Goal: Task Accomplishment & Management: Manage account settings

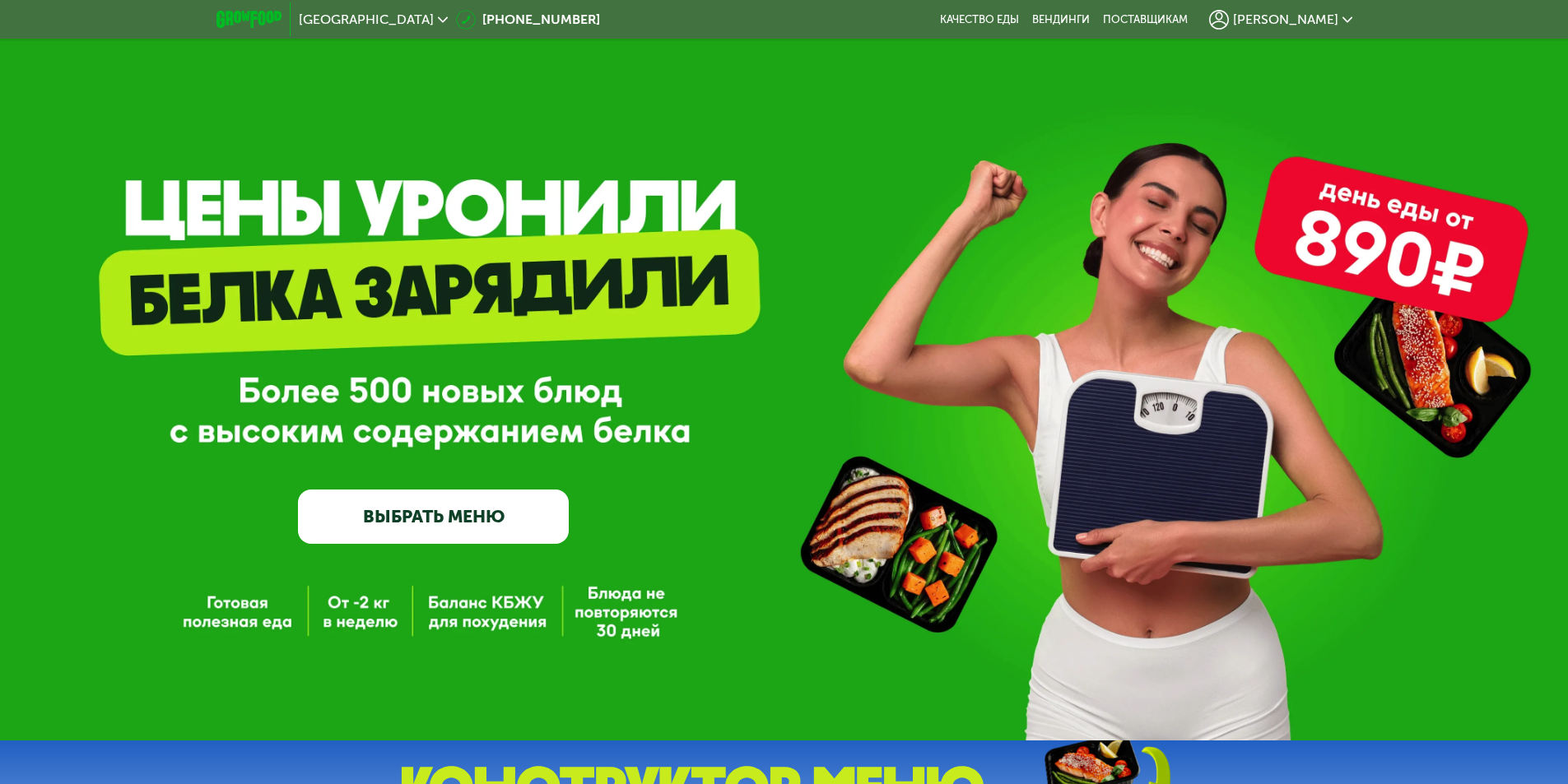
click at [1229, 24] on icon at bounding box center [1218, 19] width 20 height 20
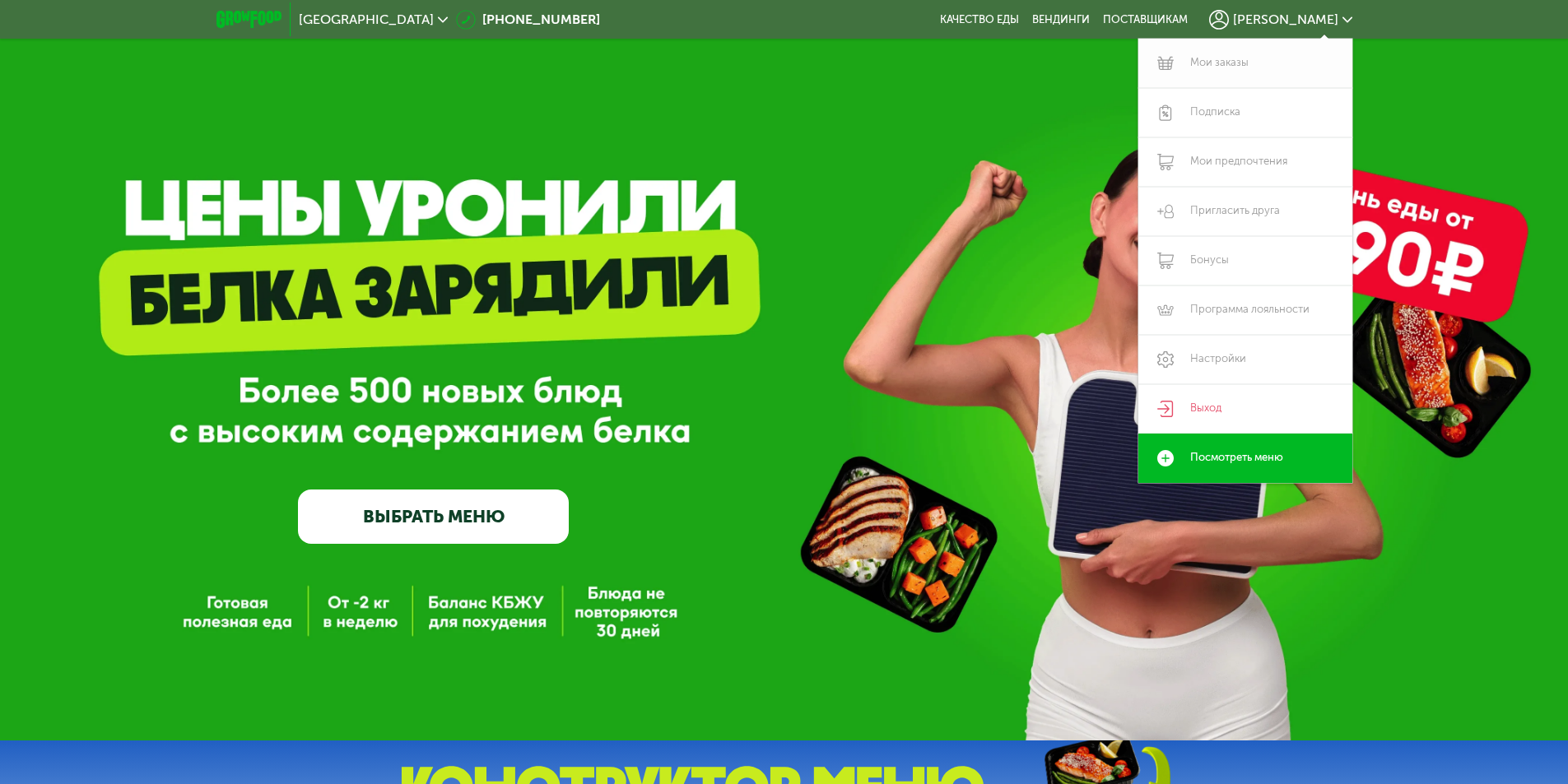
click at [1251, 61] on link "Мои заказы" at bounding box center [1245, 63] width 214 height 49
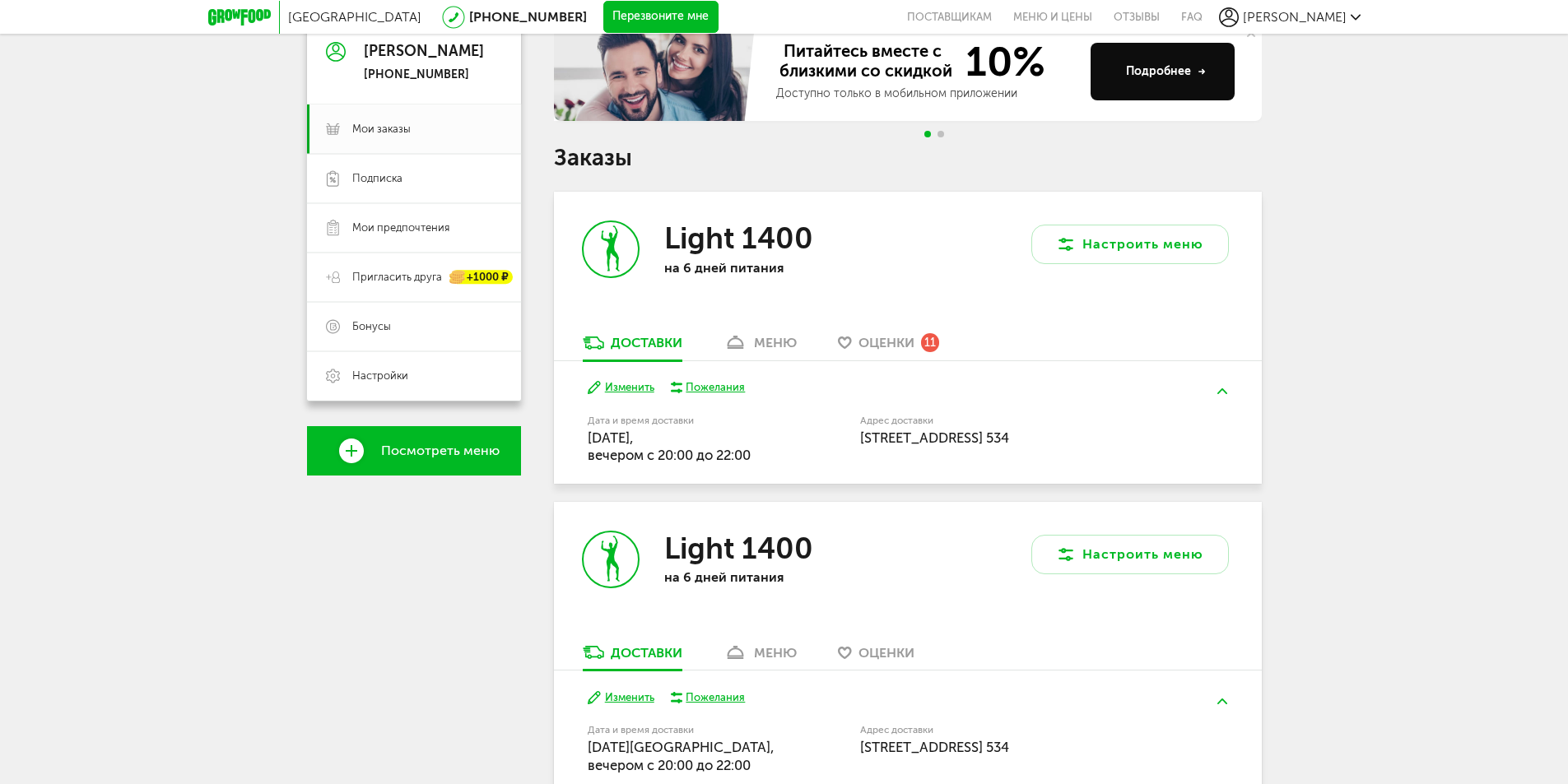
scroll to position [165, 0]
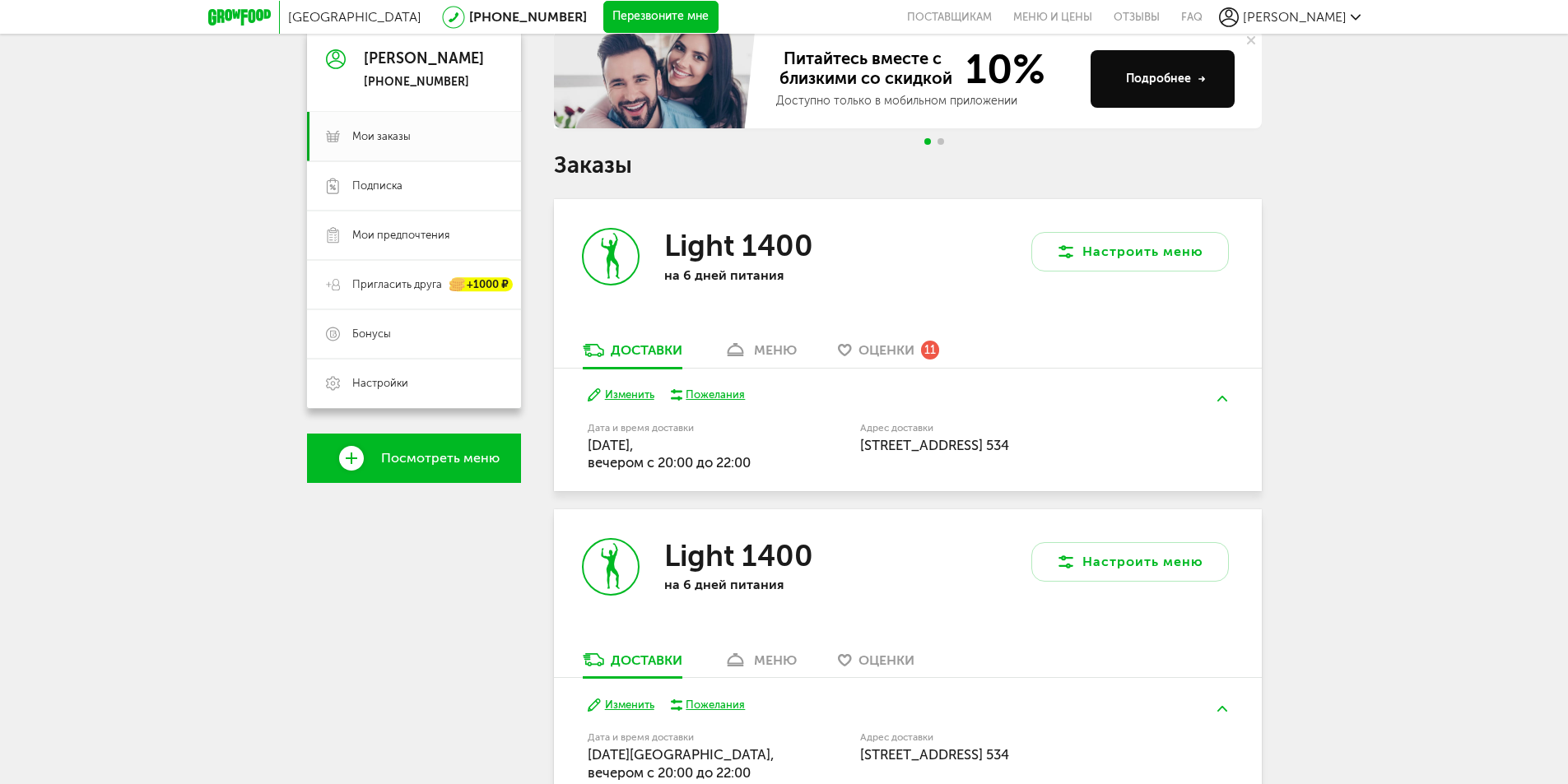
click at [874, 348] on span "Оценки" at bounding box center [886, 350] width 56 height 16
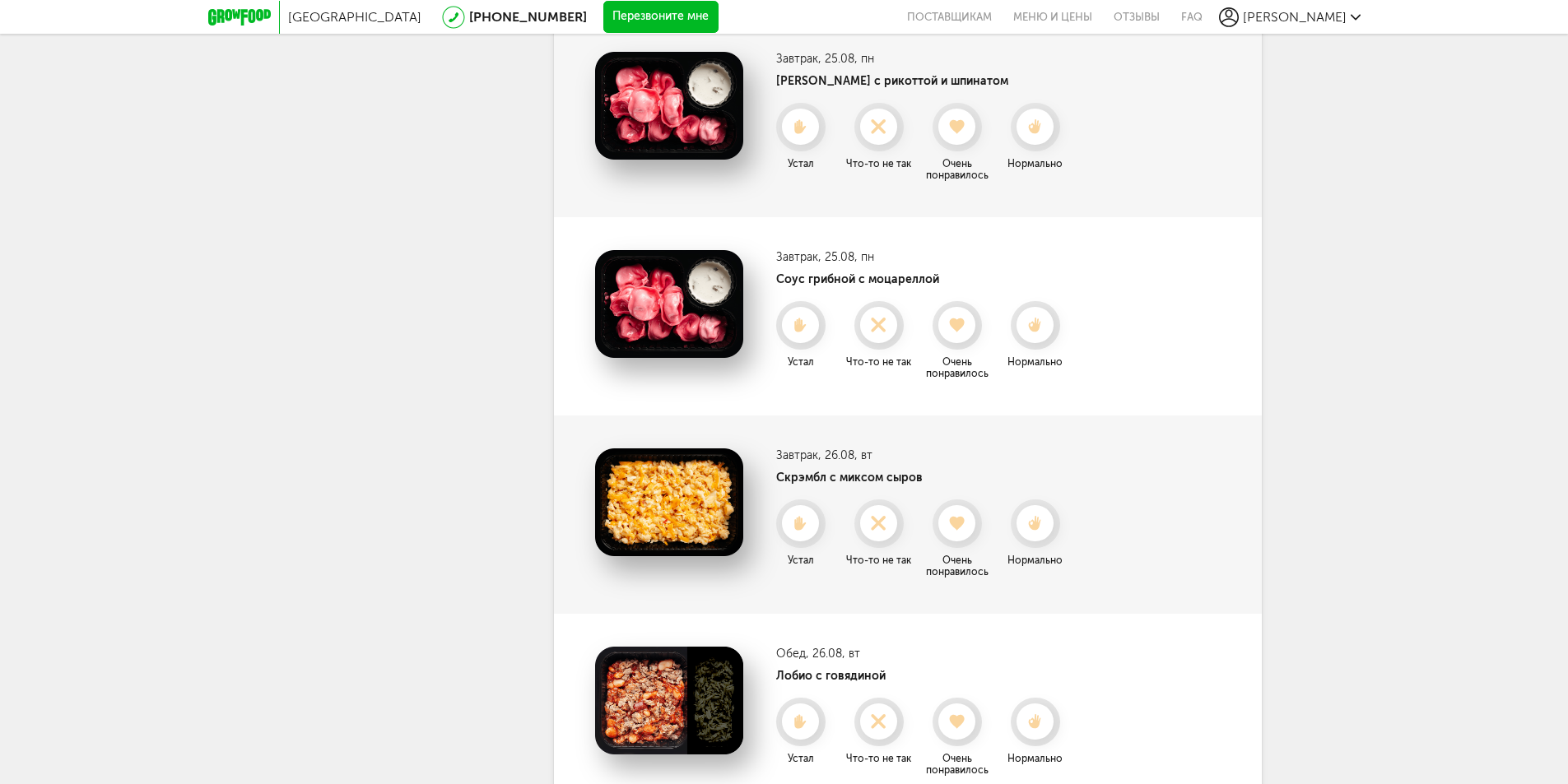
scroll to position [1343, 0]
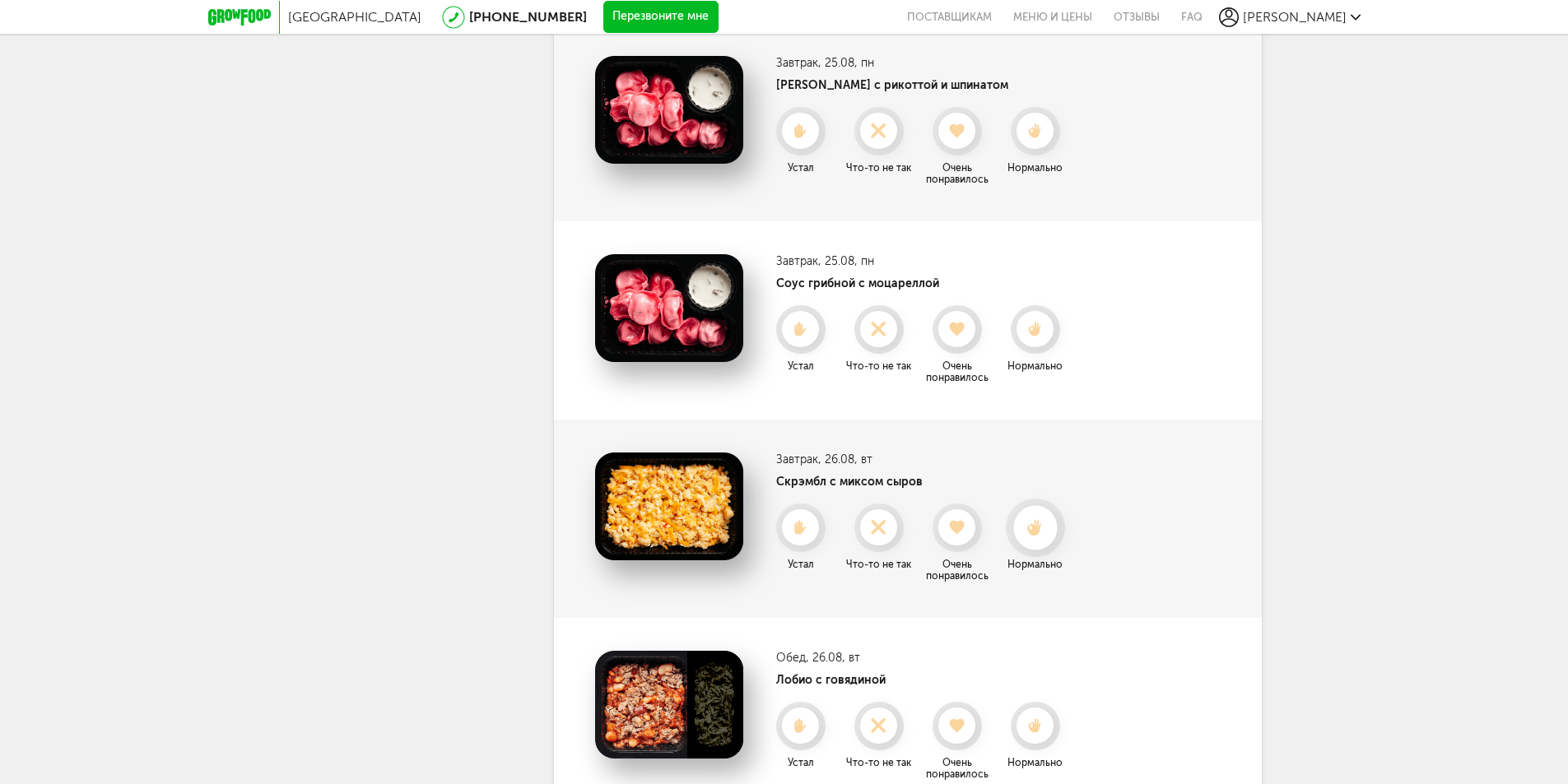
click at [1035, 531] on use at bounding box center [1035, 528] width 15 height 17
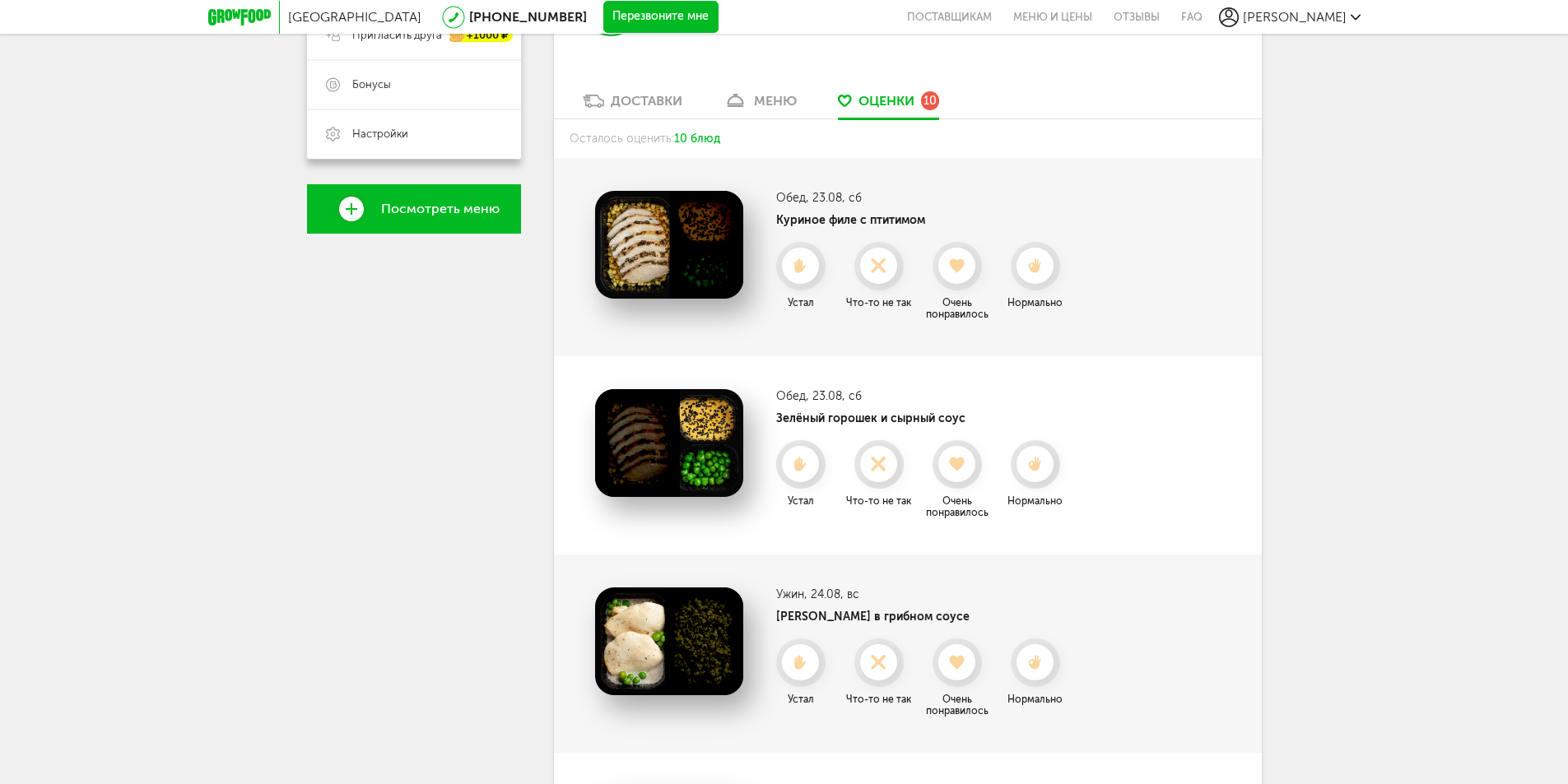
scroll to position [25, 0]
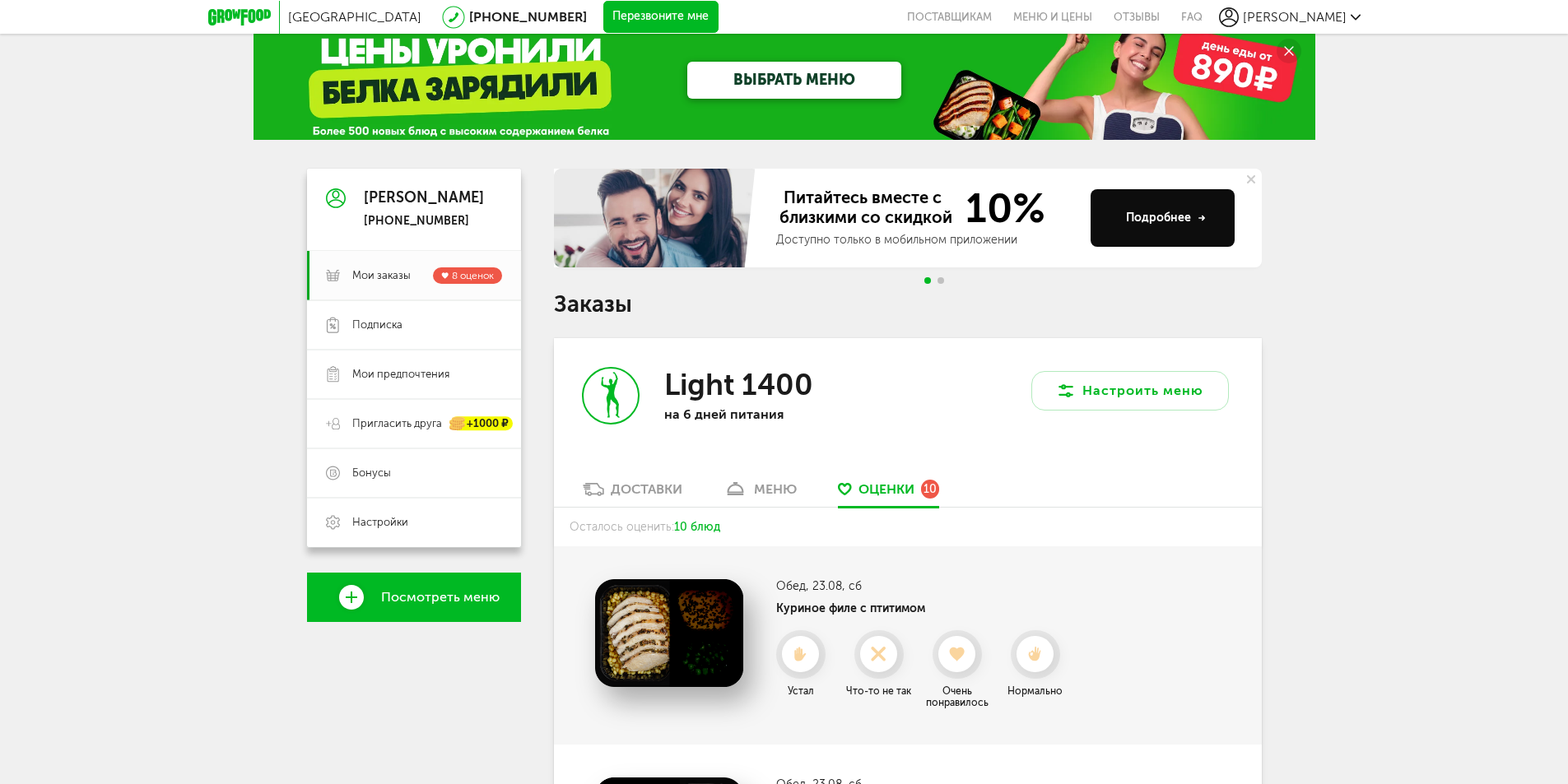
click at [1309, 20] on span "[PERSON_NAME]" at bounding box center [1295, 17] width 104 height 16
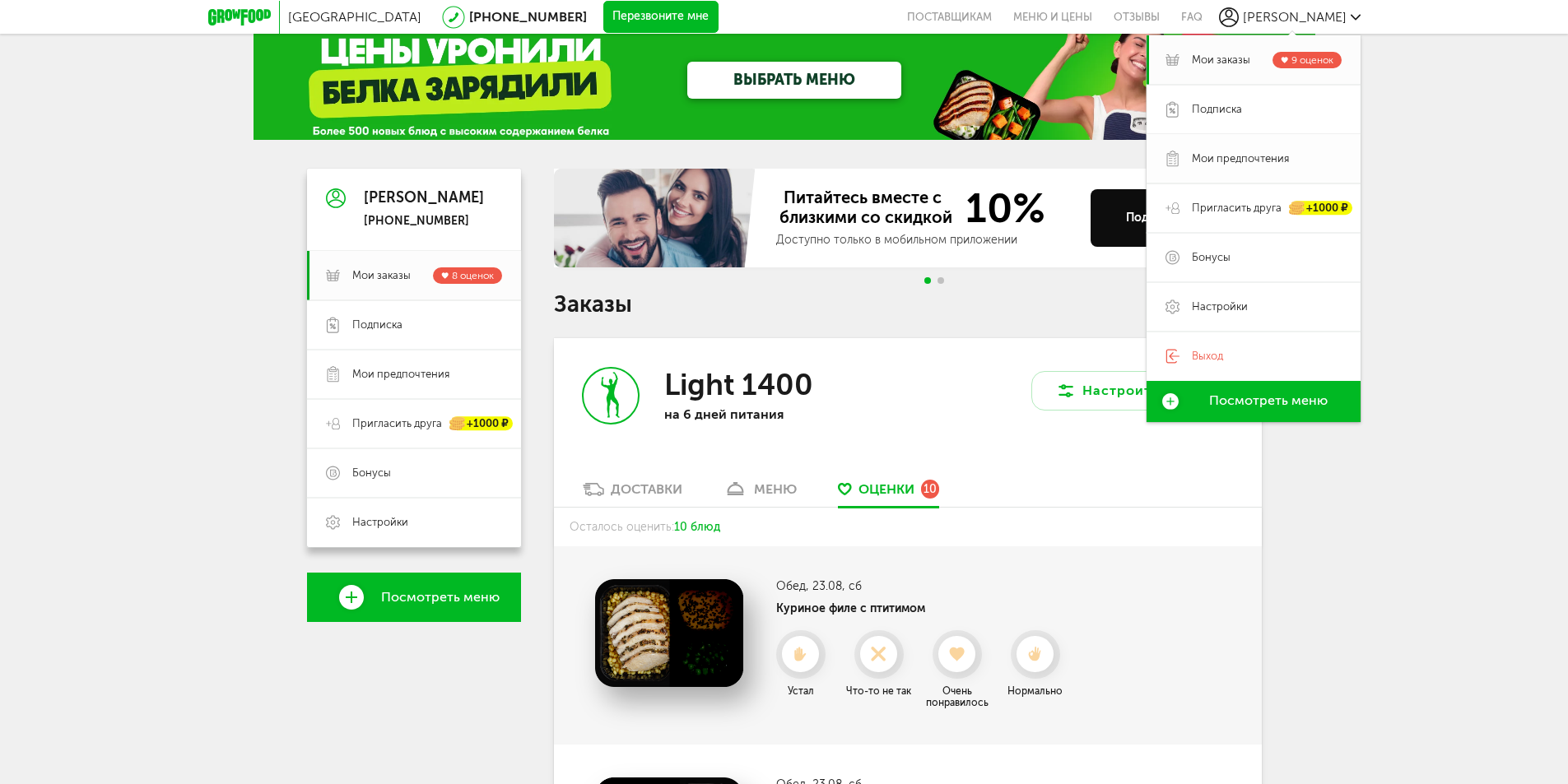
click at [1216, 157] on span "Мои предпочтения" at bounding box center [1240, 159] width 97 height 15
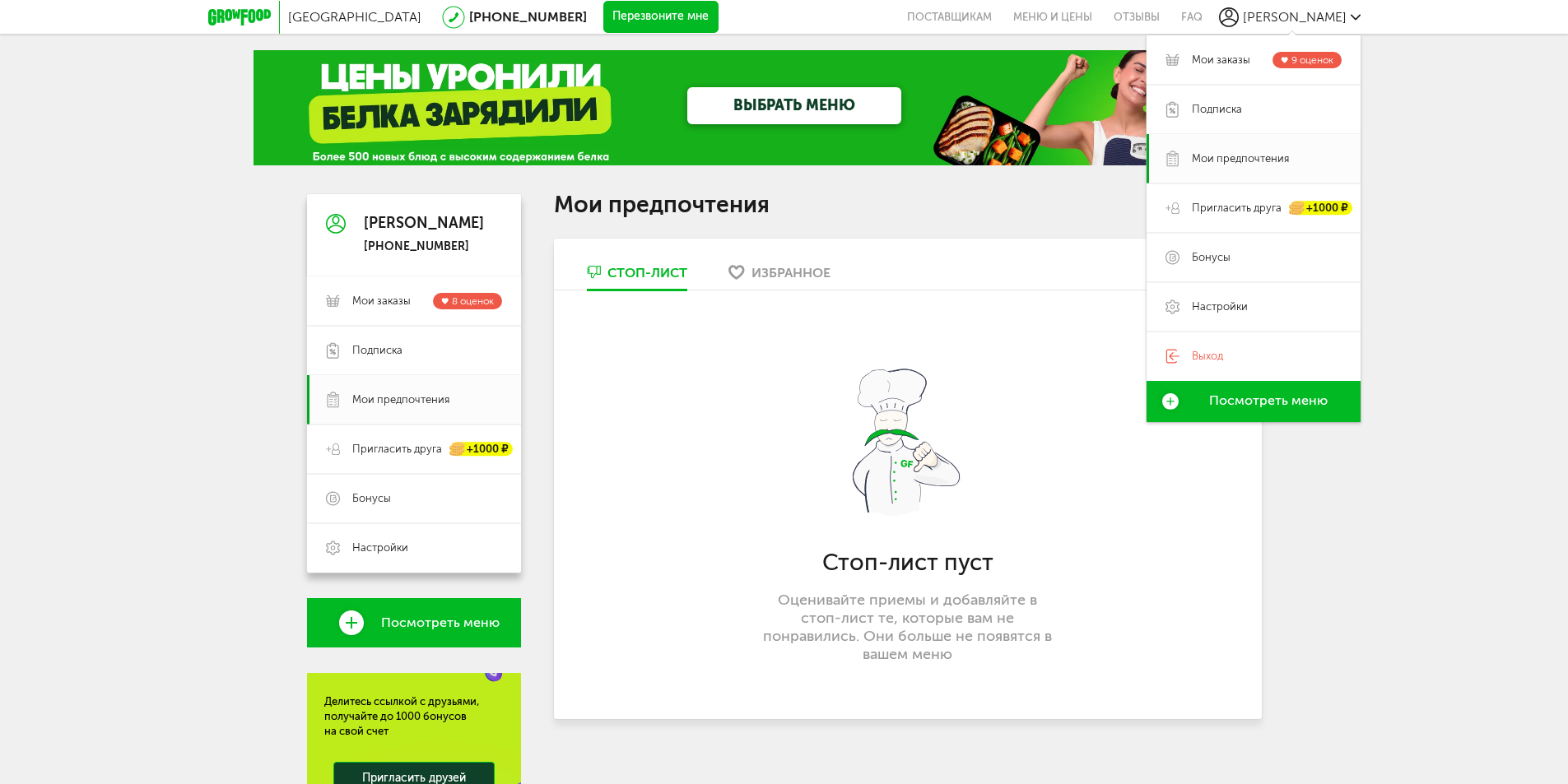
click at [792, 270] on div "Избранное" at bounding box center [791, 272] width 79 height 16
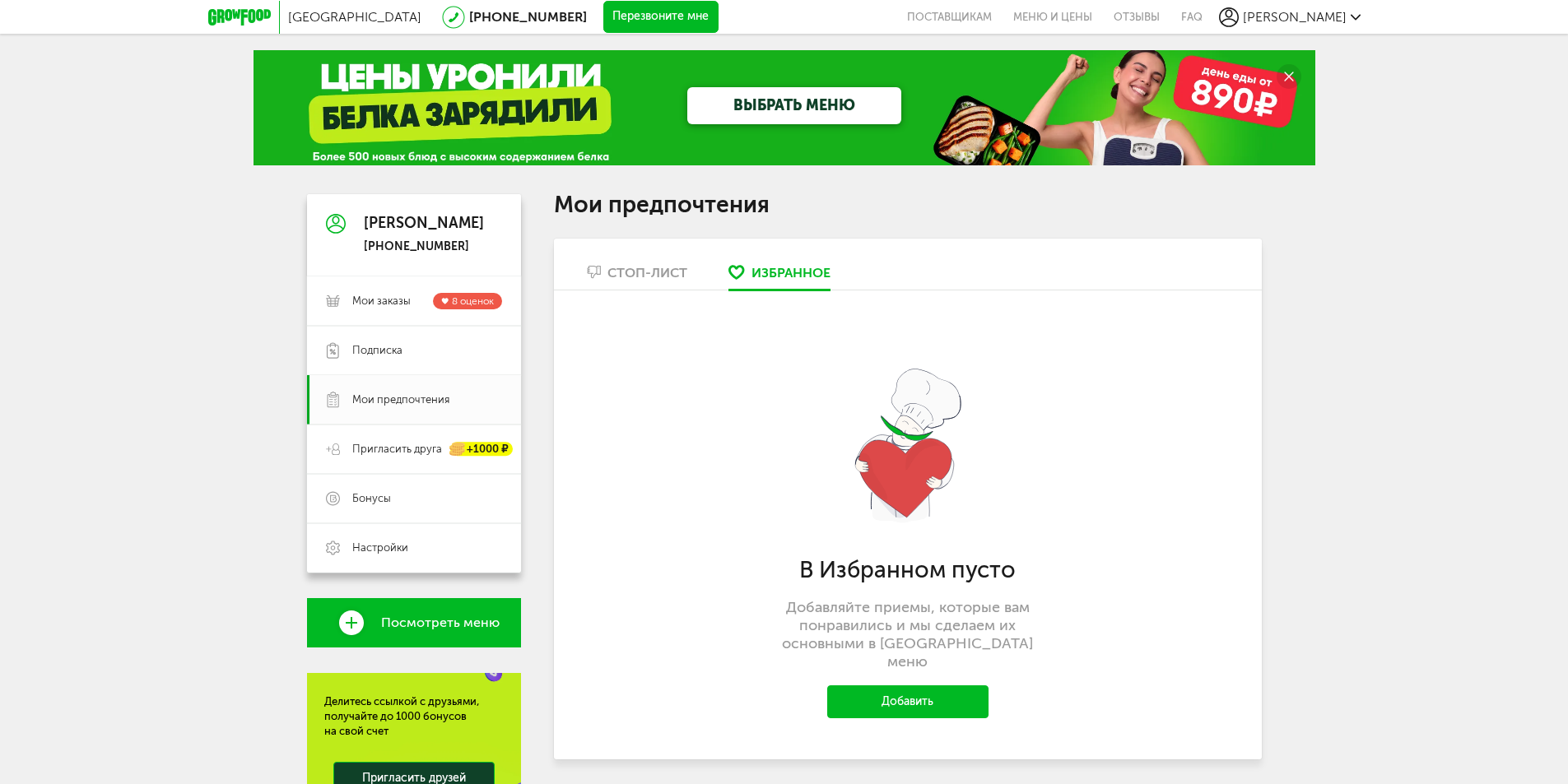
click at [666, 265] on div "Стоп-лист" at bounding box center [647, 272] width 80 height 16
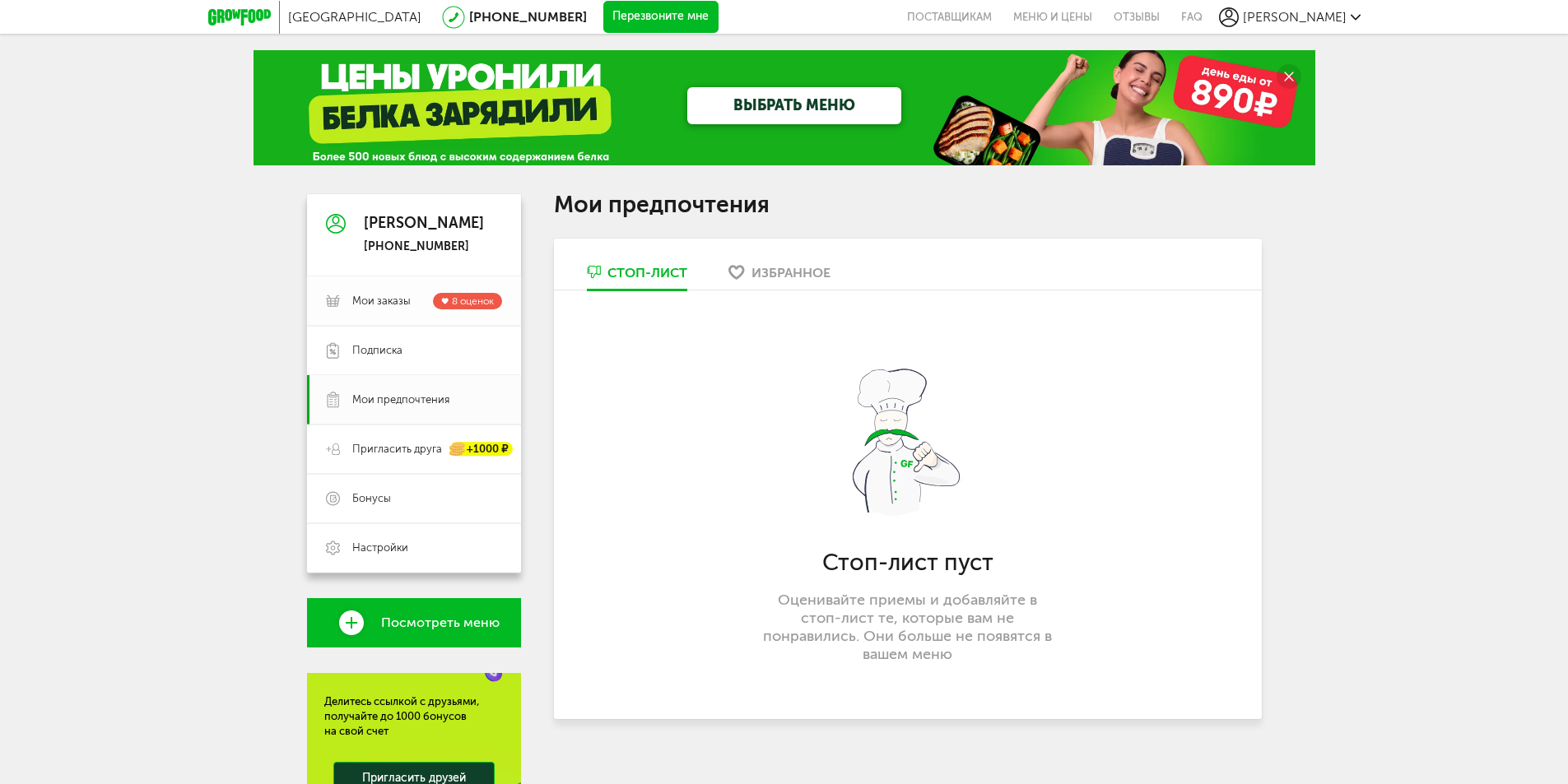
click at [378, 304] on span "Мои заказы" at bounding box center [382, 302] width 58 height 15
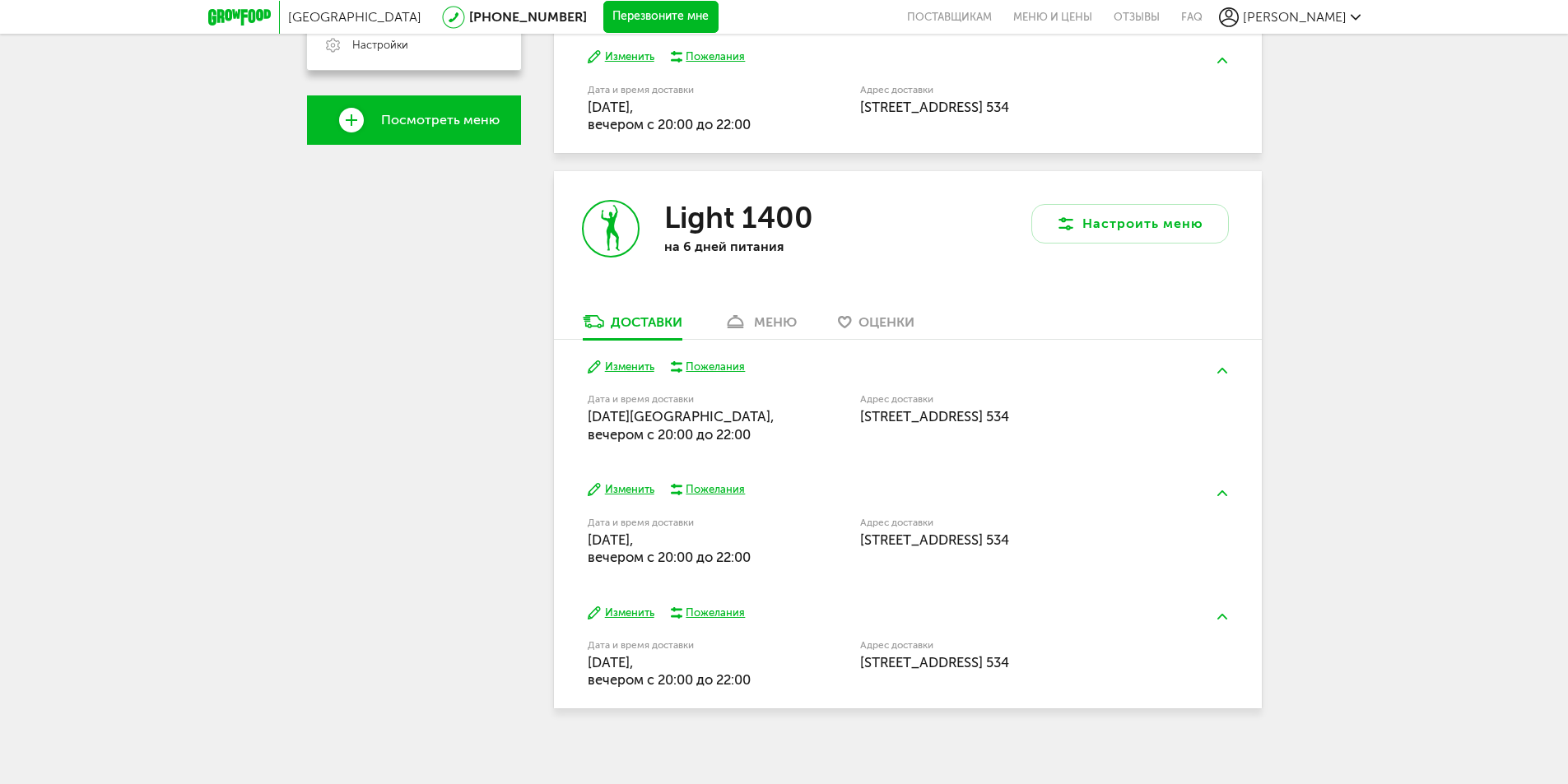
scroll to position [511, 0]
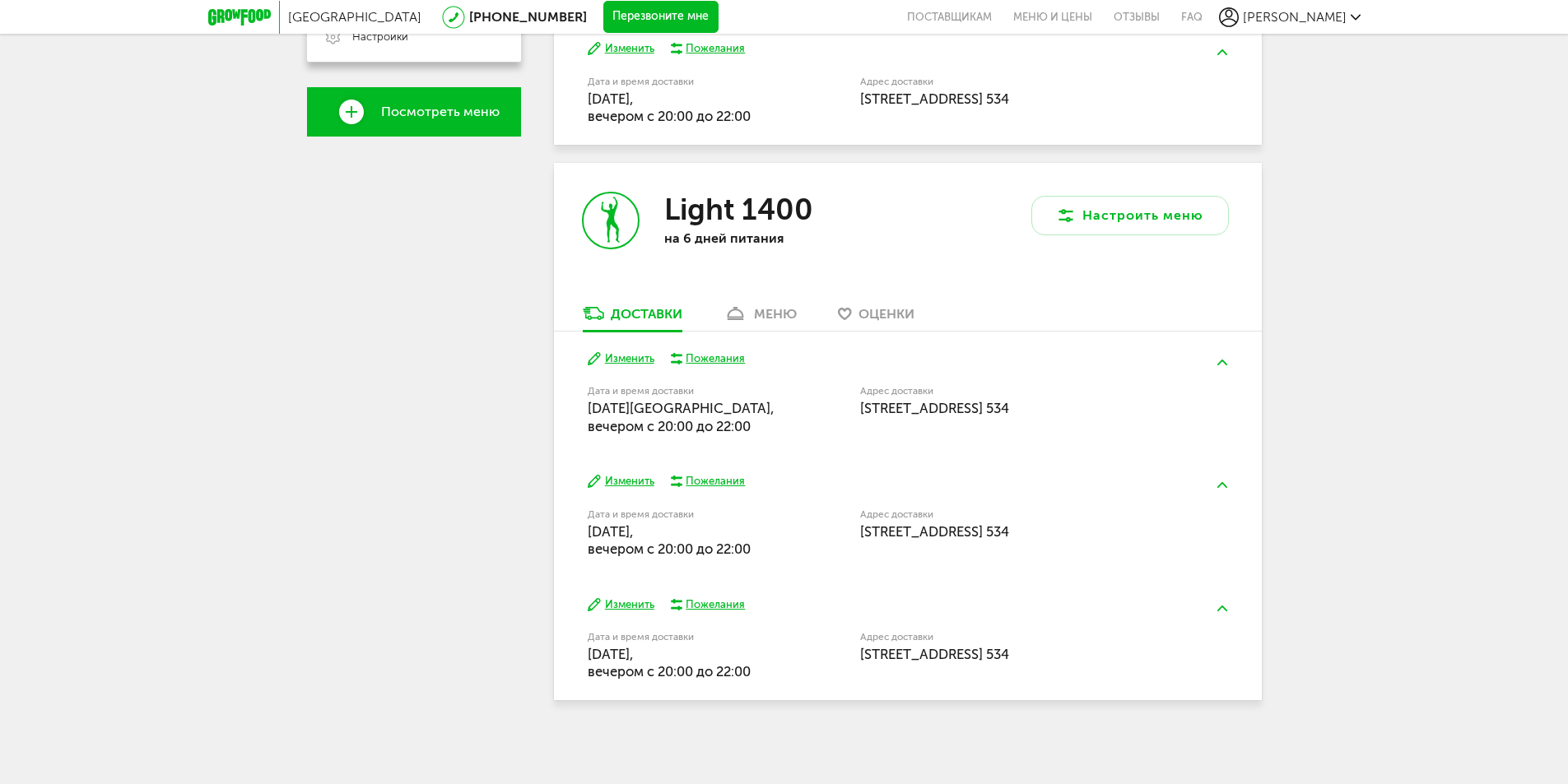
drag, startPoint x: 786, startPoint y: 312, endPoint x: 665, endPoint y: 335, distance: 123.2
click at [783, 312] on div "меню" at bounding box center [775, 314] width 42 height 16
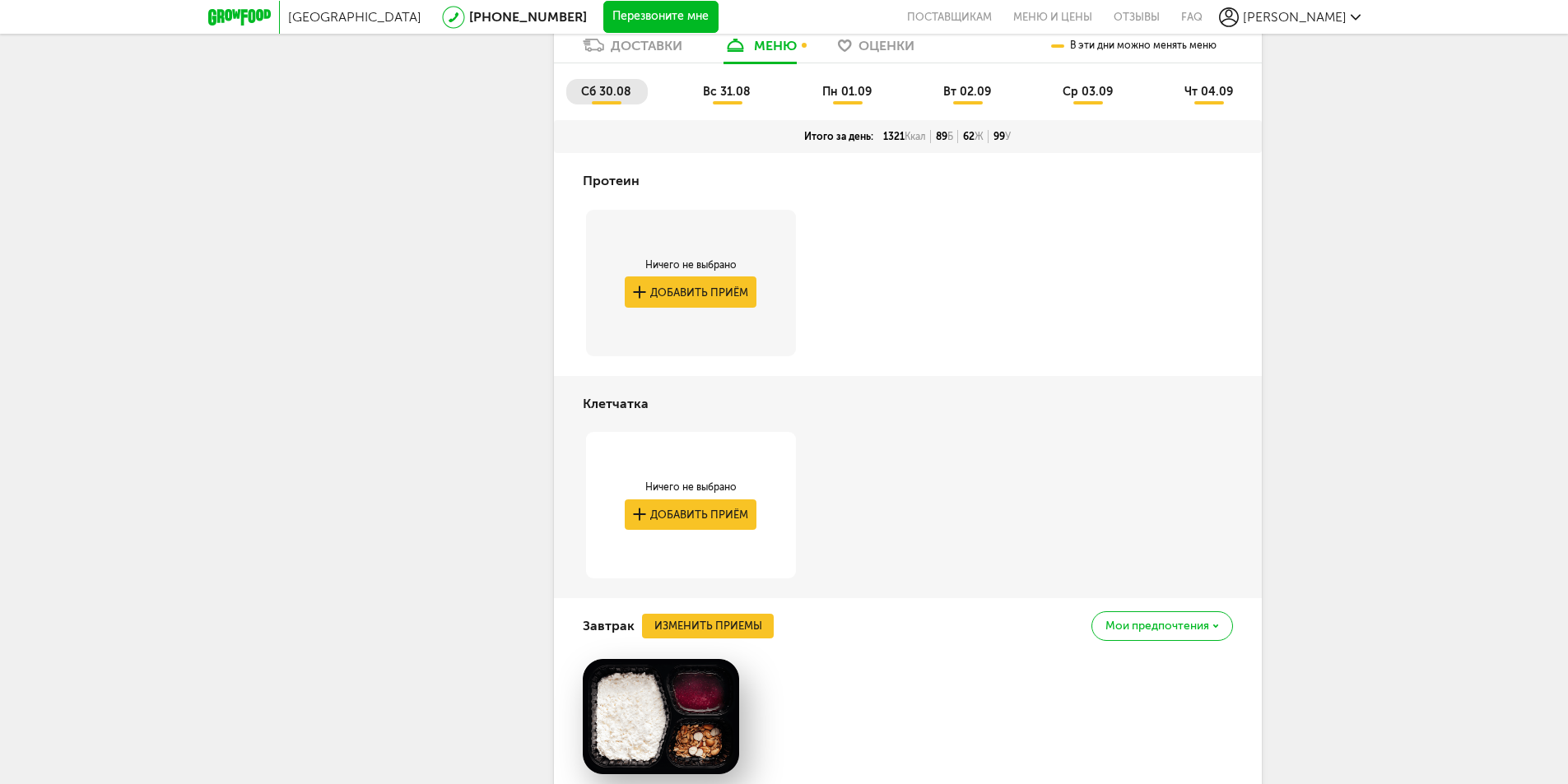
scroll to position [533, 0]
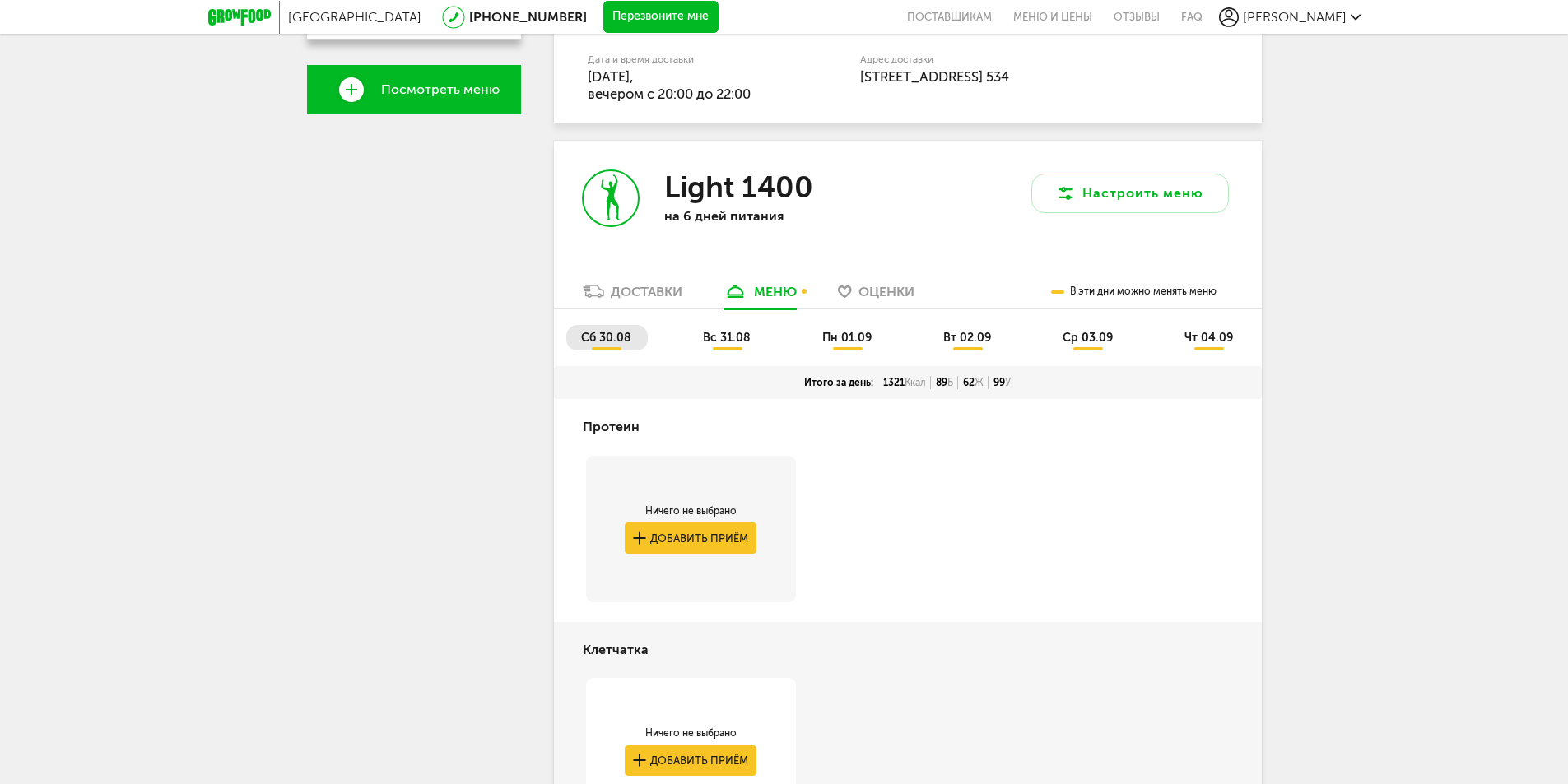
click at [714, 348] on li "вс 31.08" at bounding box center [727, 337] width 79 height 25
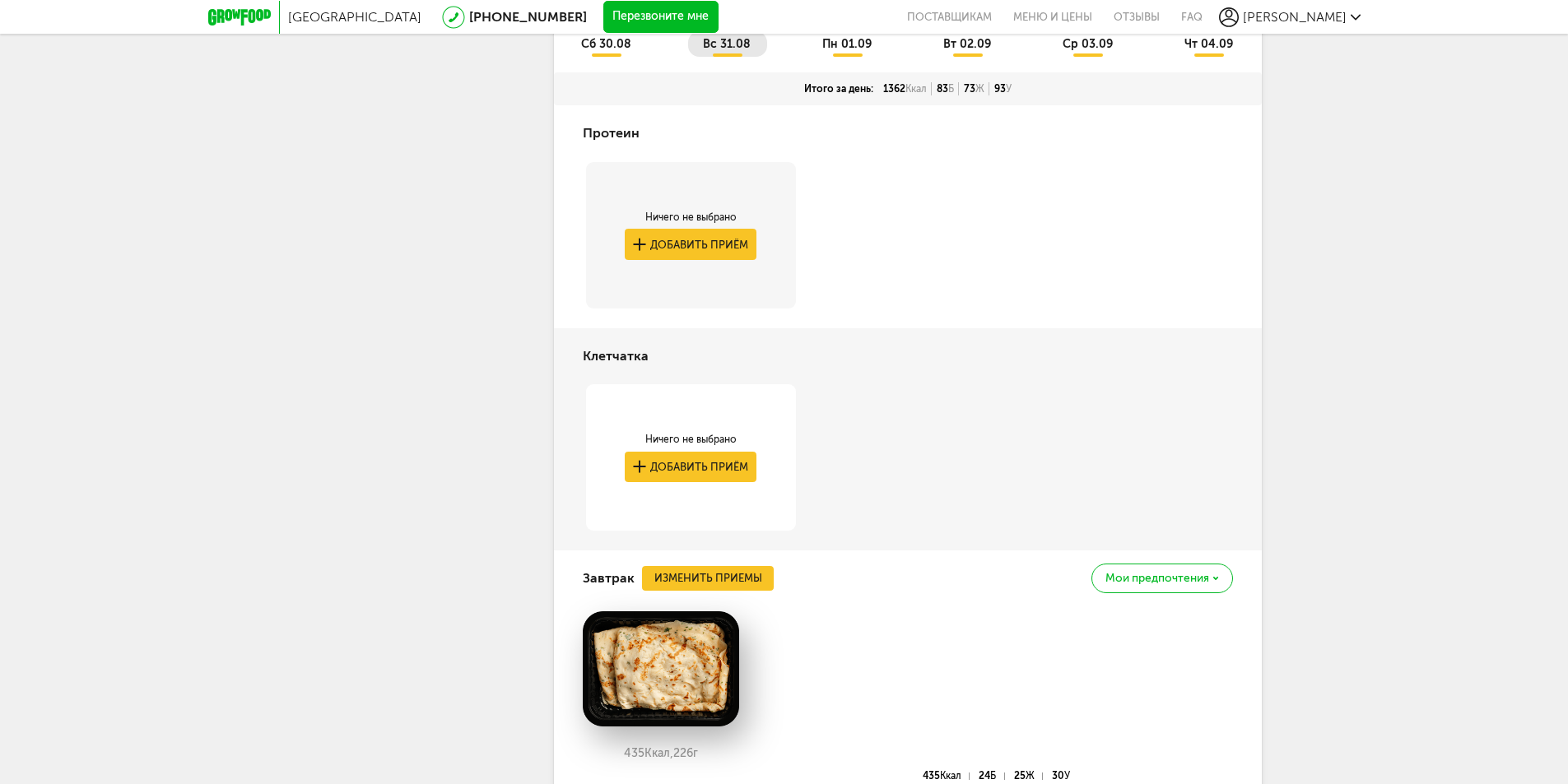
scroll to position [615, 0]
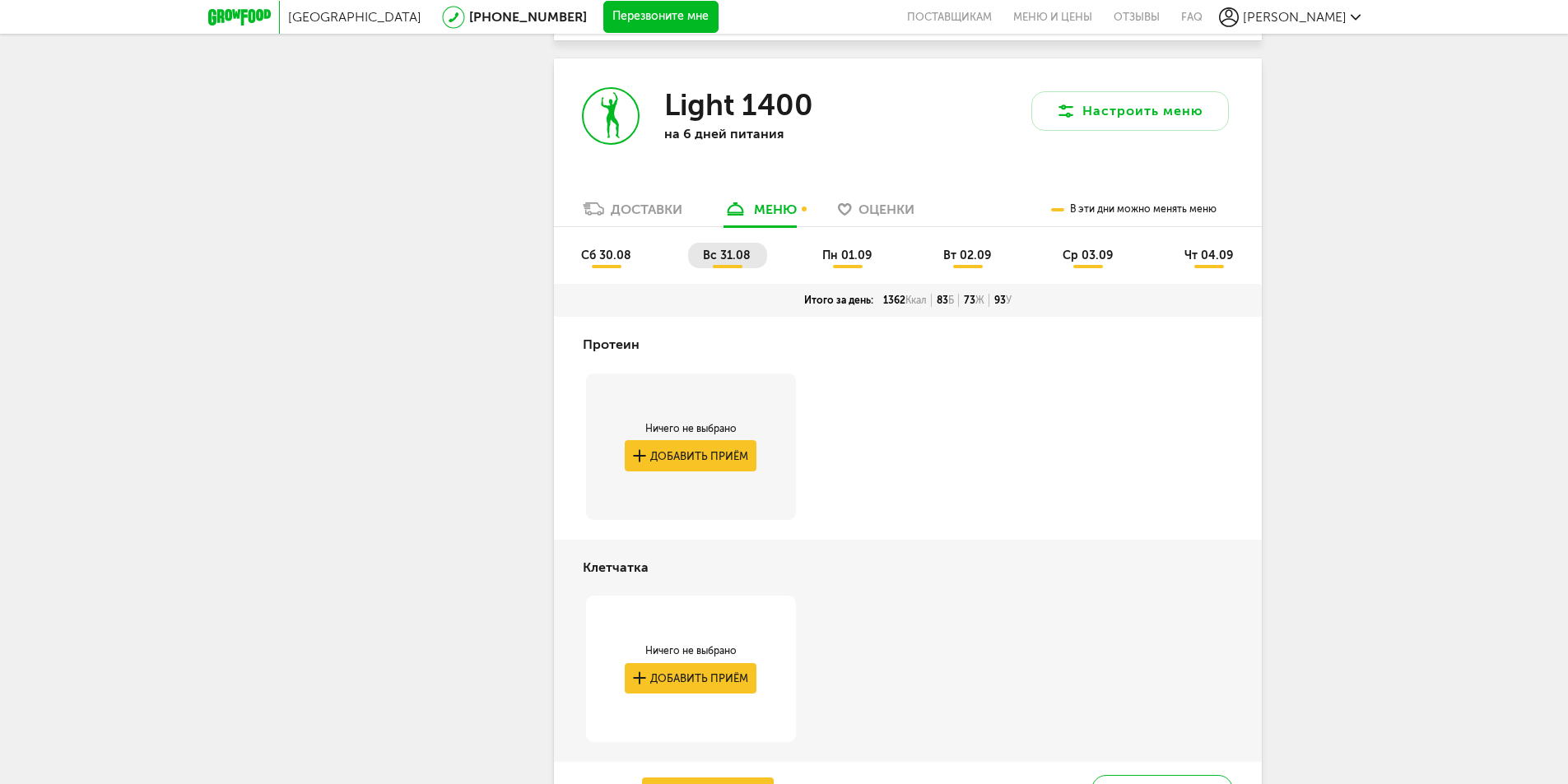
click at [859, 255] on span "пн 01.09" at bounding box center [847, 255] width 49 height 14
click at [946, 257] on span "вт 02.09" at bounding box center [967, 255] width 48 height 14
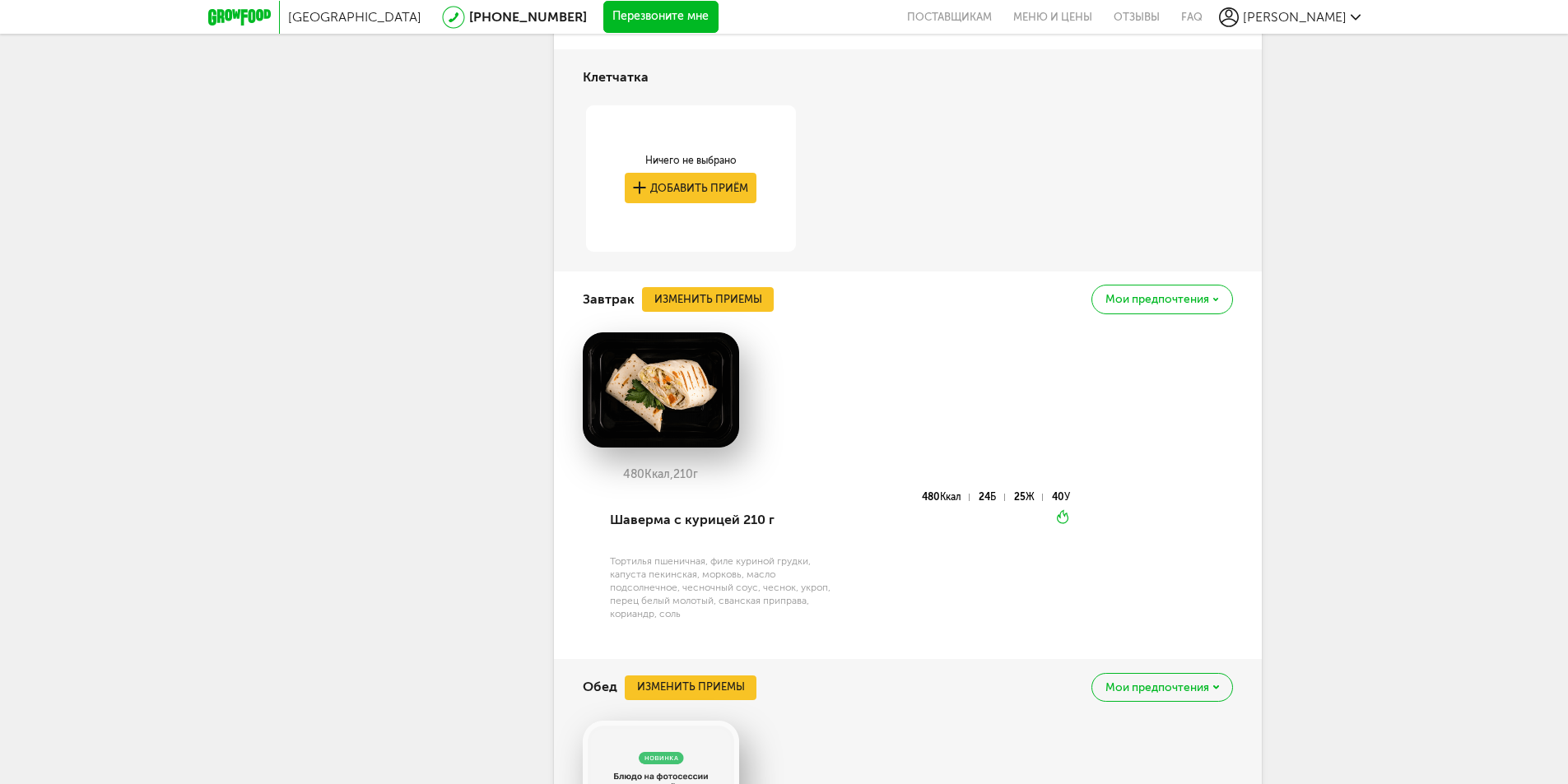
scroll to position [698, 0]
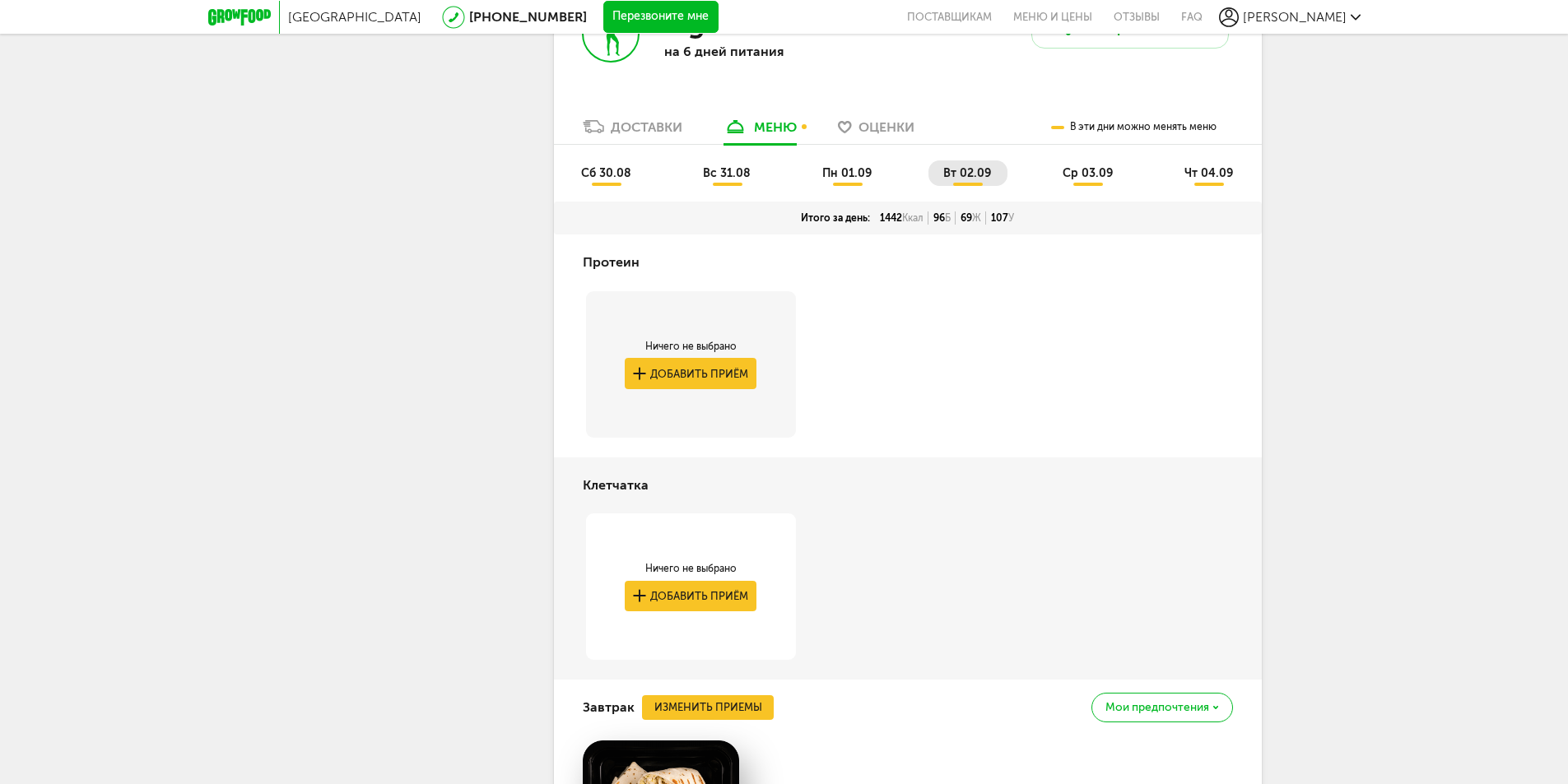
click at [855, 172] on span "пн 01.09" at bounding box center [847, 172] width 49 height 14
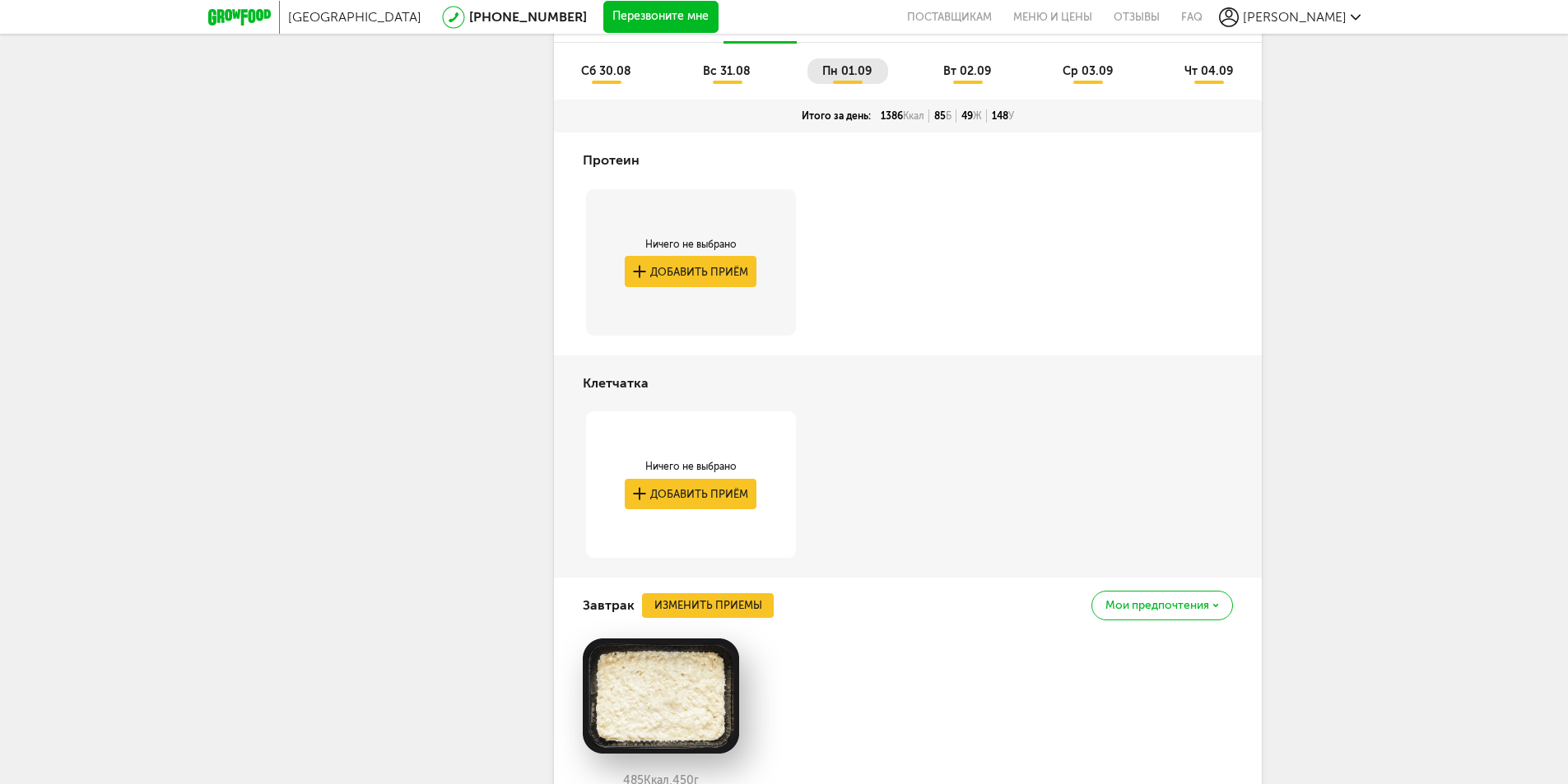
scroll to position [482, 0]
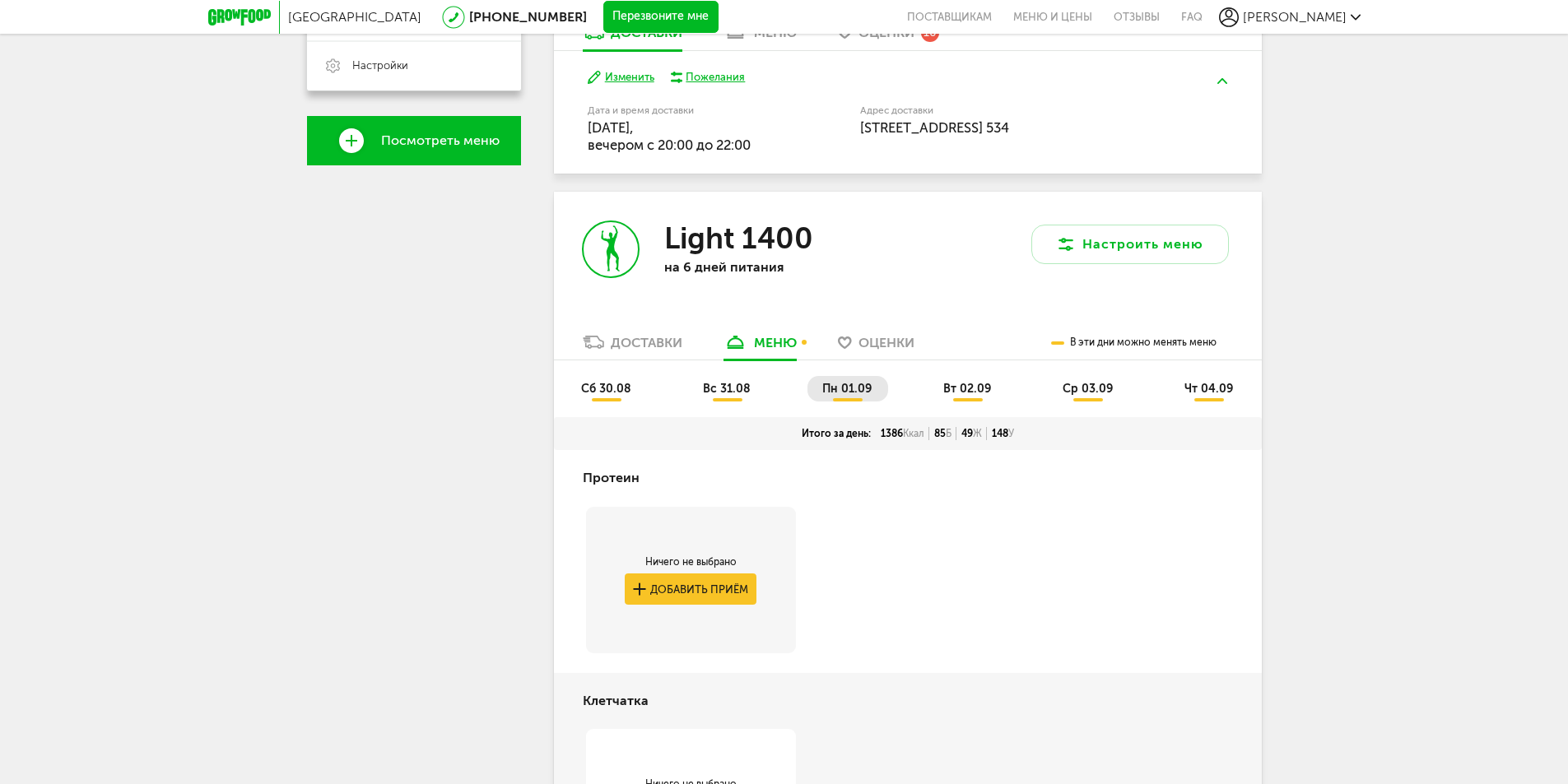
click at [596, 384] on span "сб 30.08" at bounding box center [606, 388] width 50 height 14
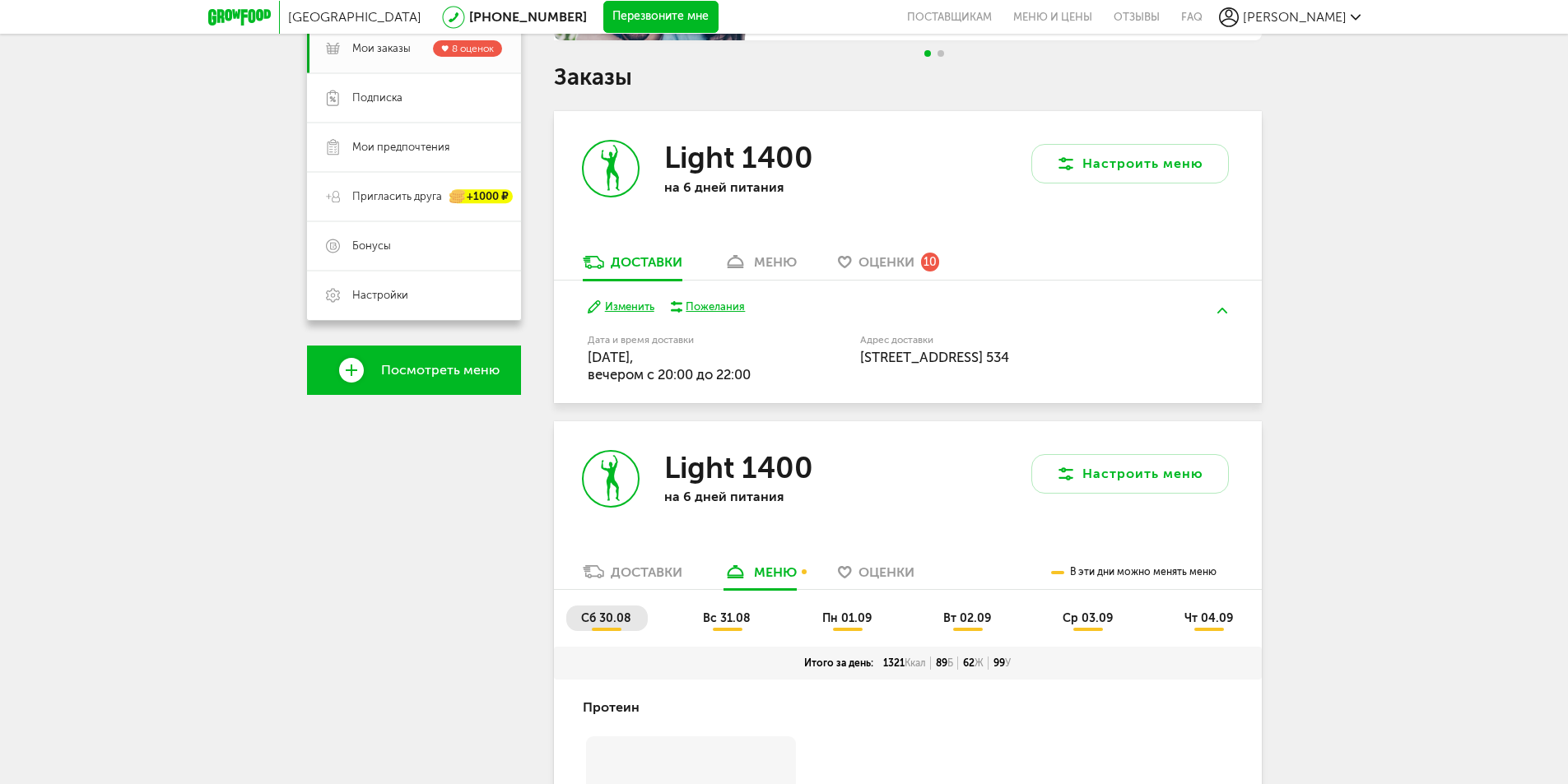
scroll to position [236, 0]
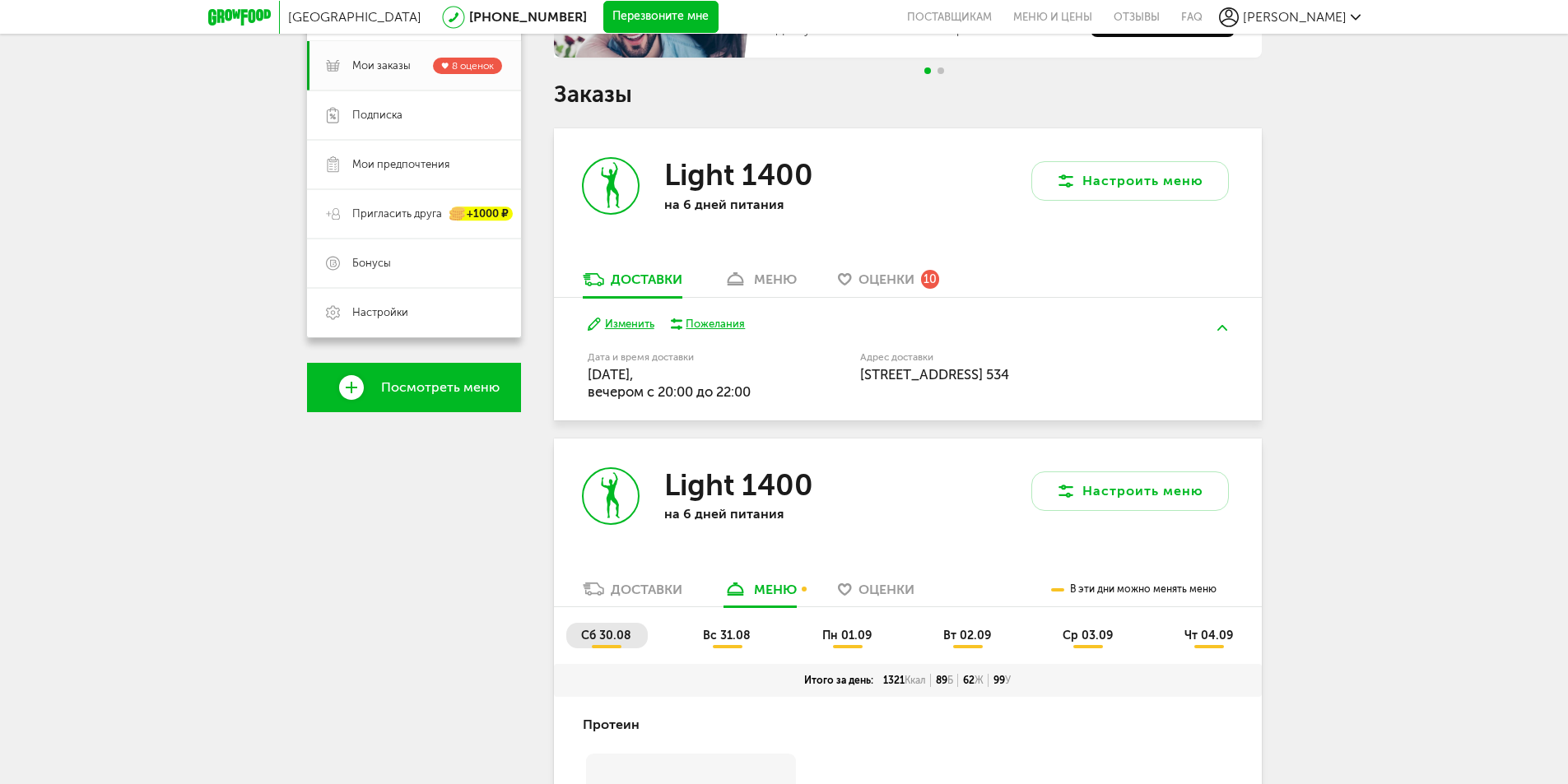
click at [767, 272] on div "меню" at bounding box center [775, 279] width 42 height 16
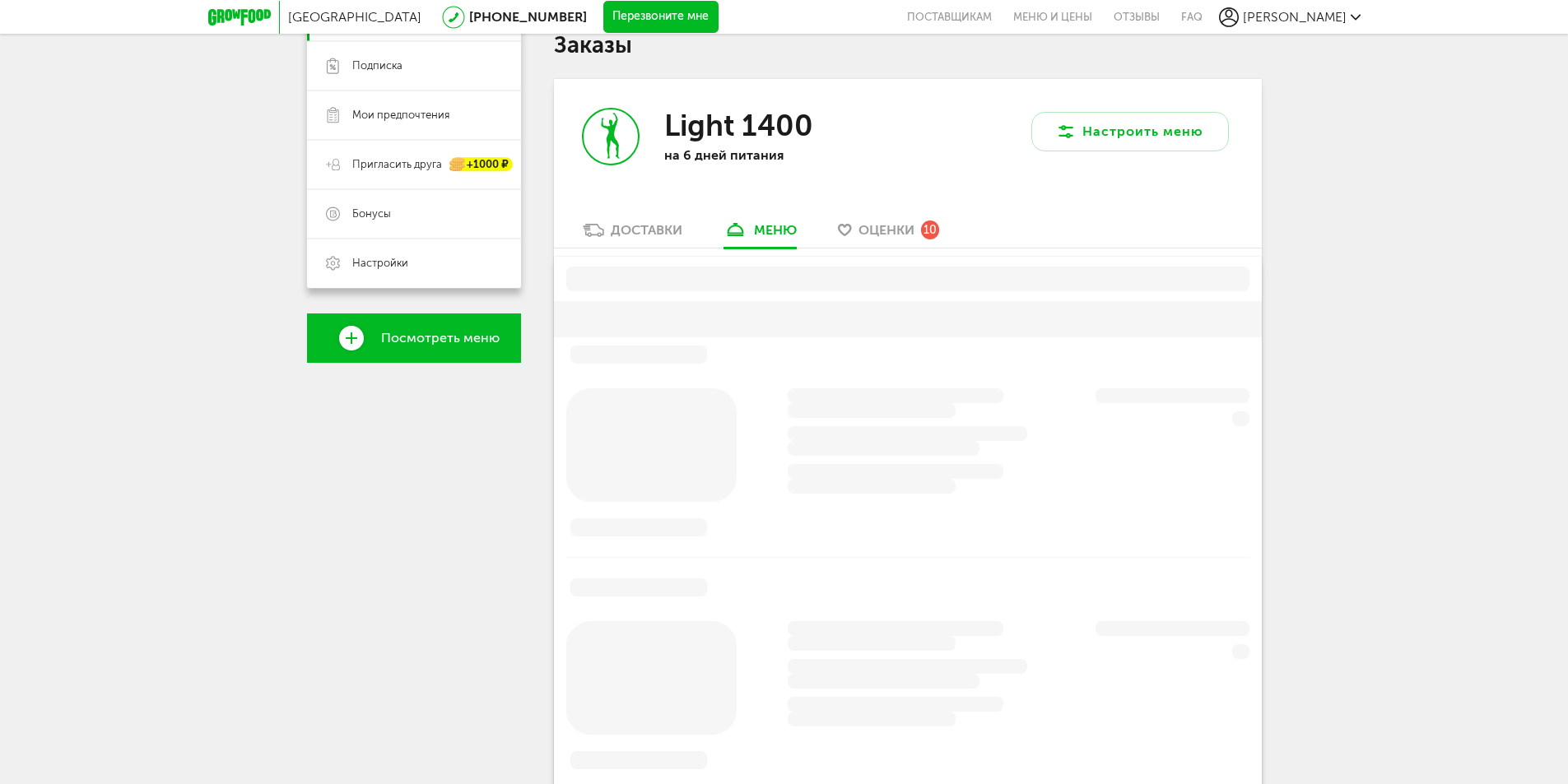
scroll to position [322, 0]
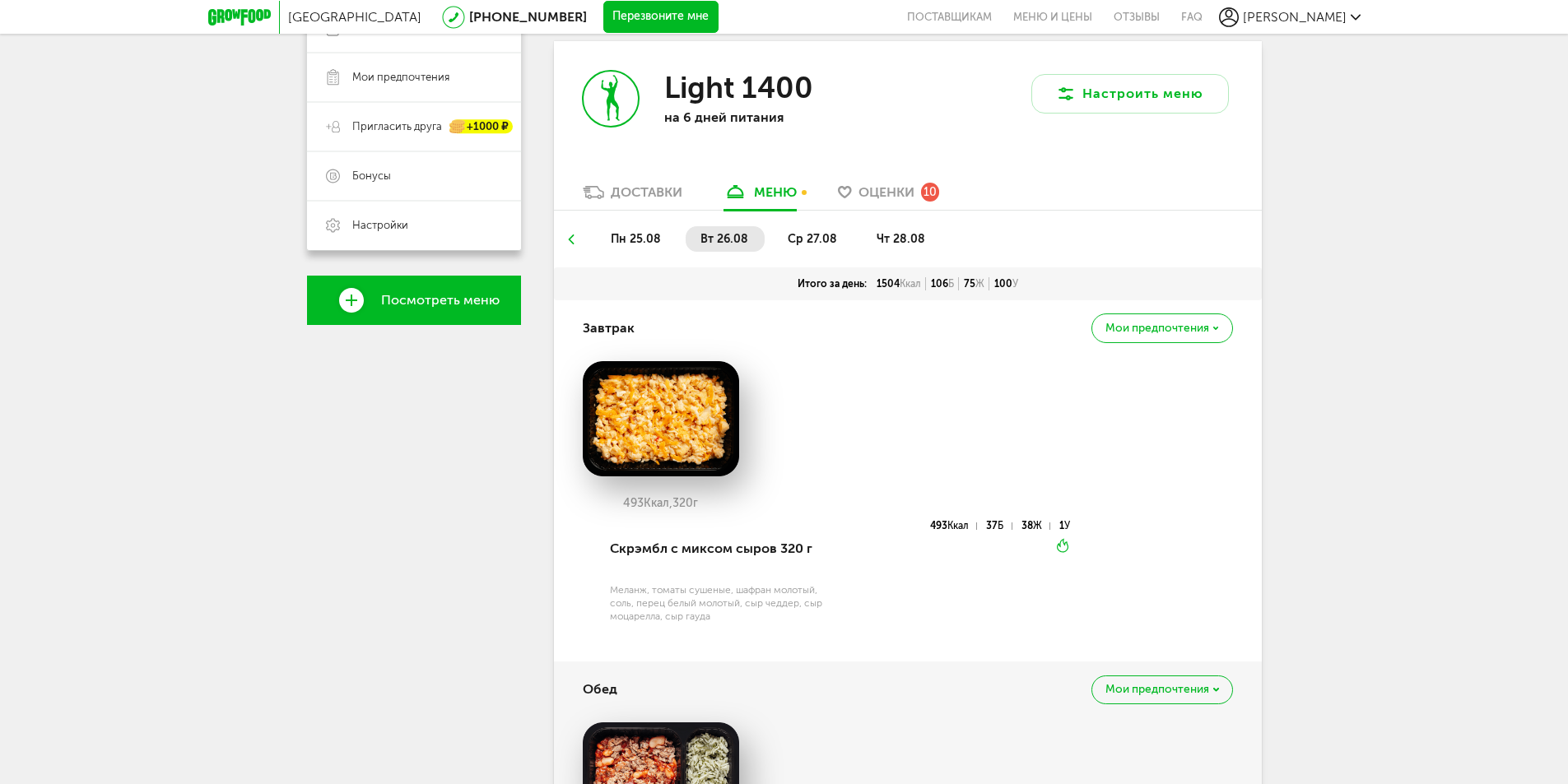
click at [788, 238] on span "ср 27.08" at bounding box center [812, 238] width 49 height 14
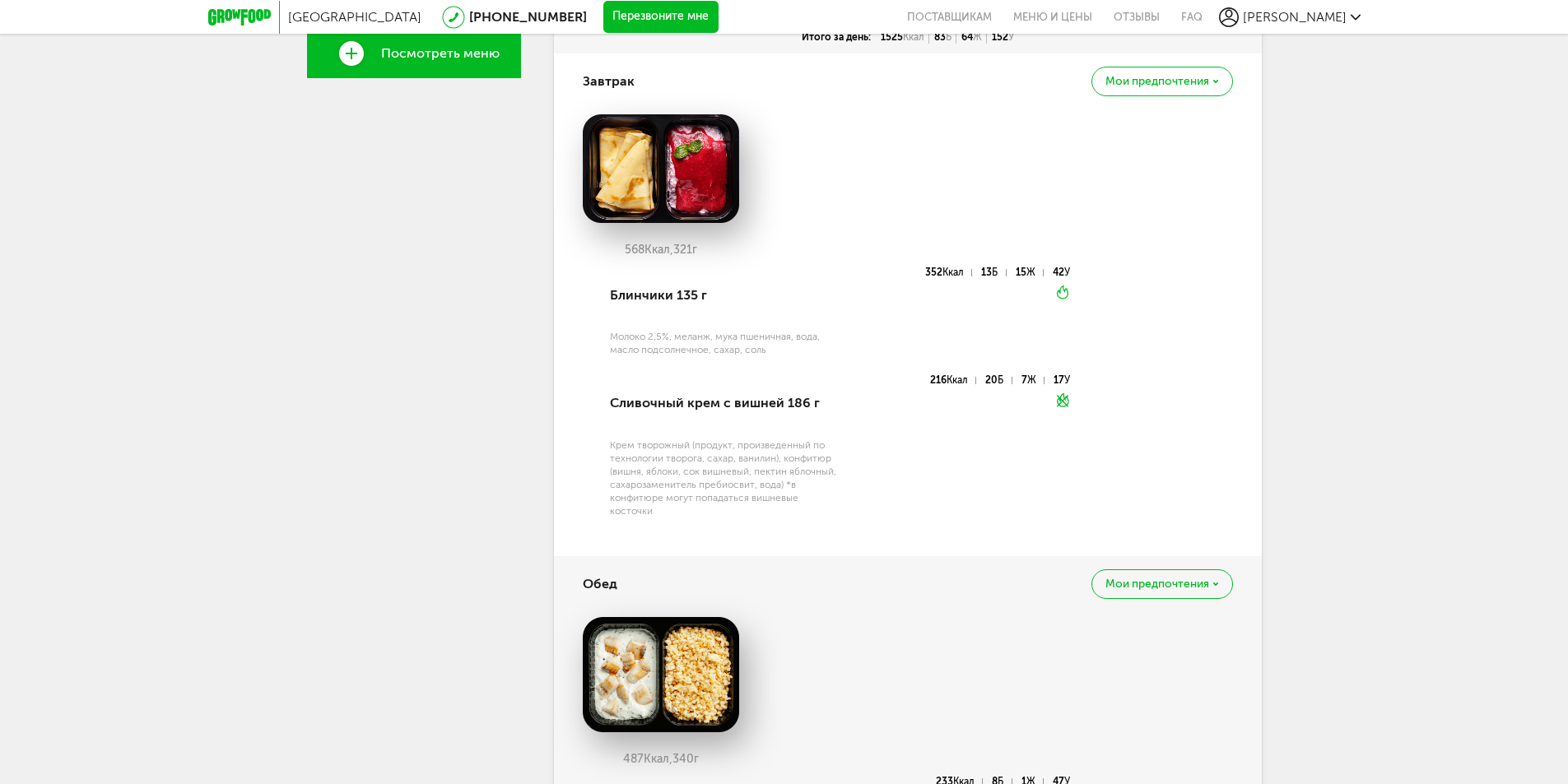
scroll to position [240, 0]
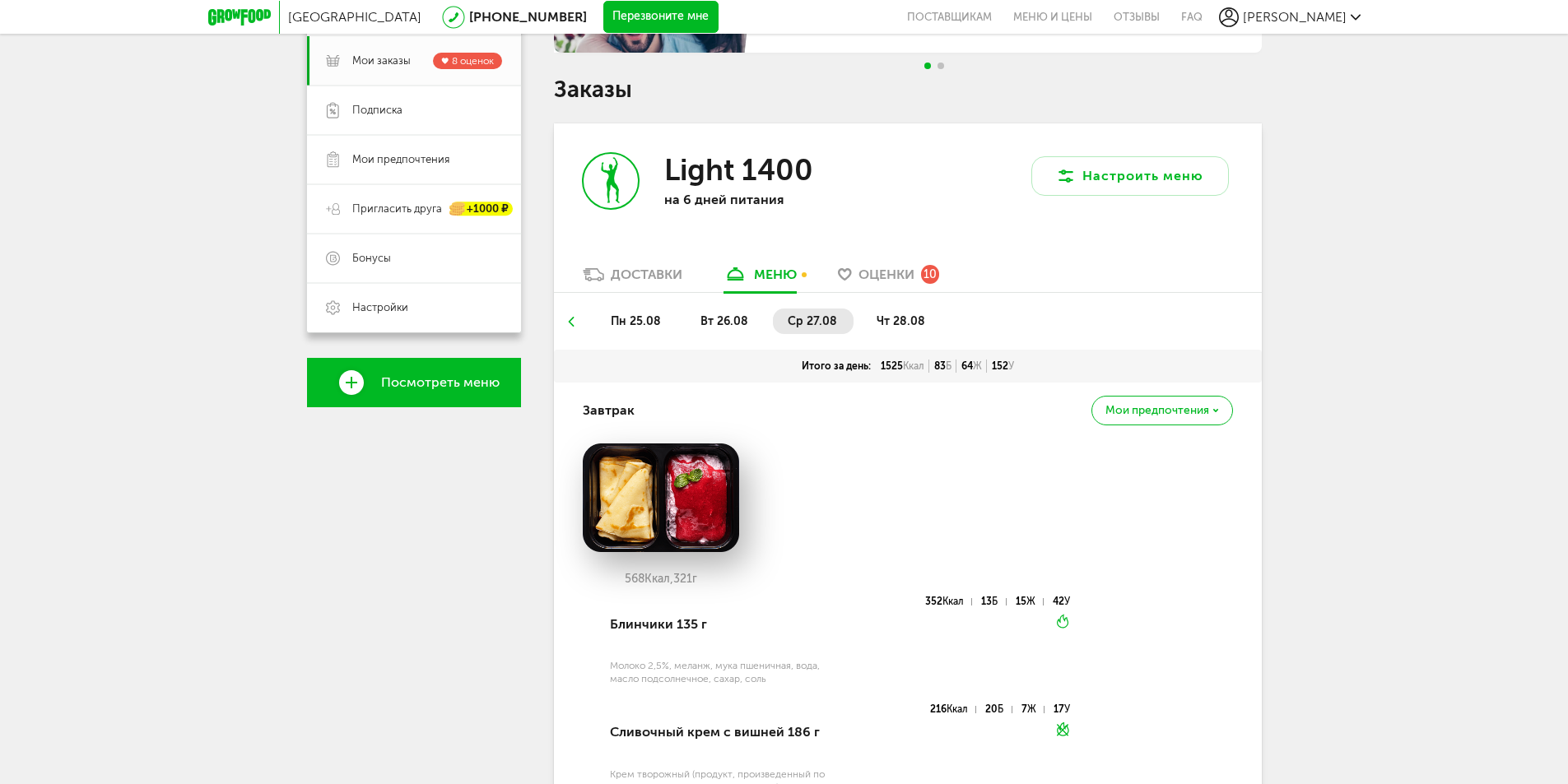
click at [705, 316] on span "вт 26.08" at bounding box center [724, 321] width 48 height 14
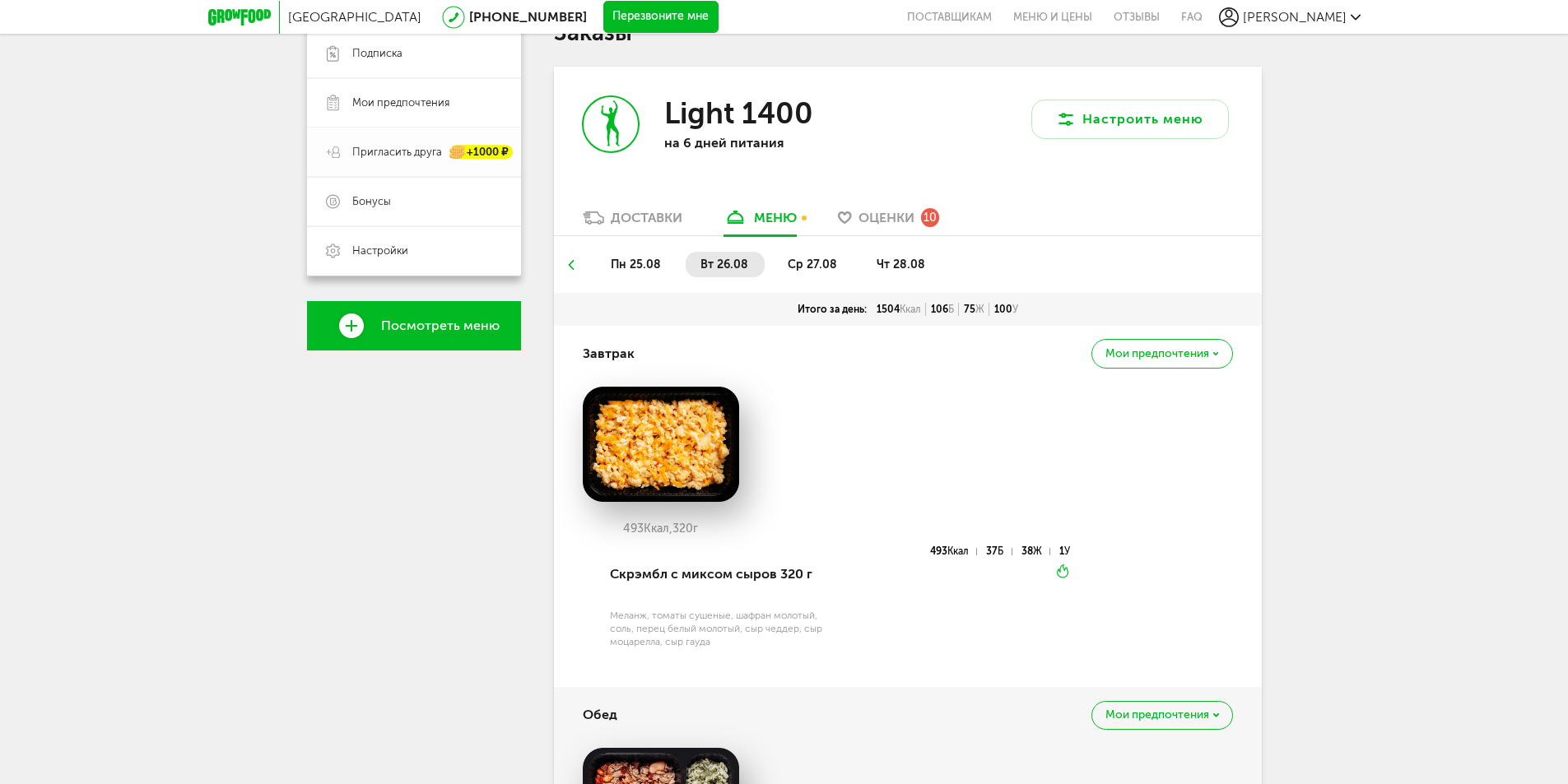
scroll to position [75, 0]
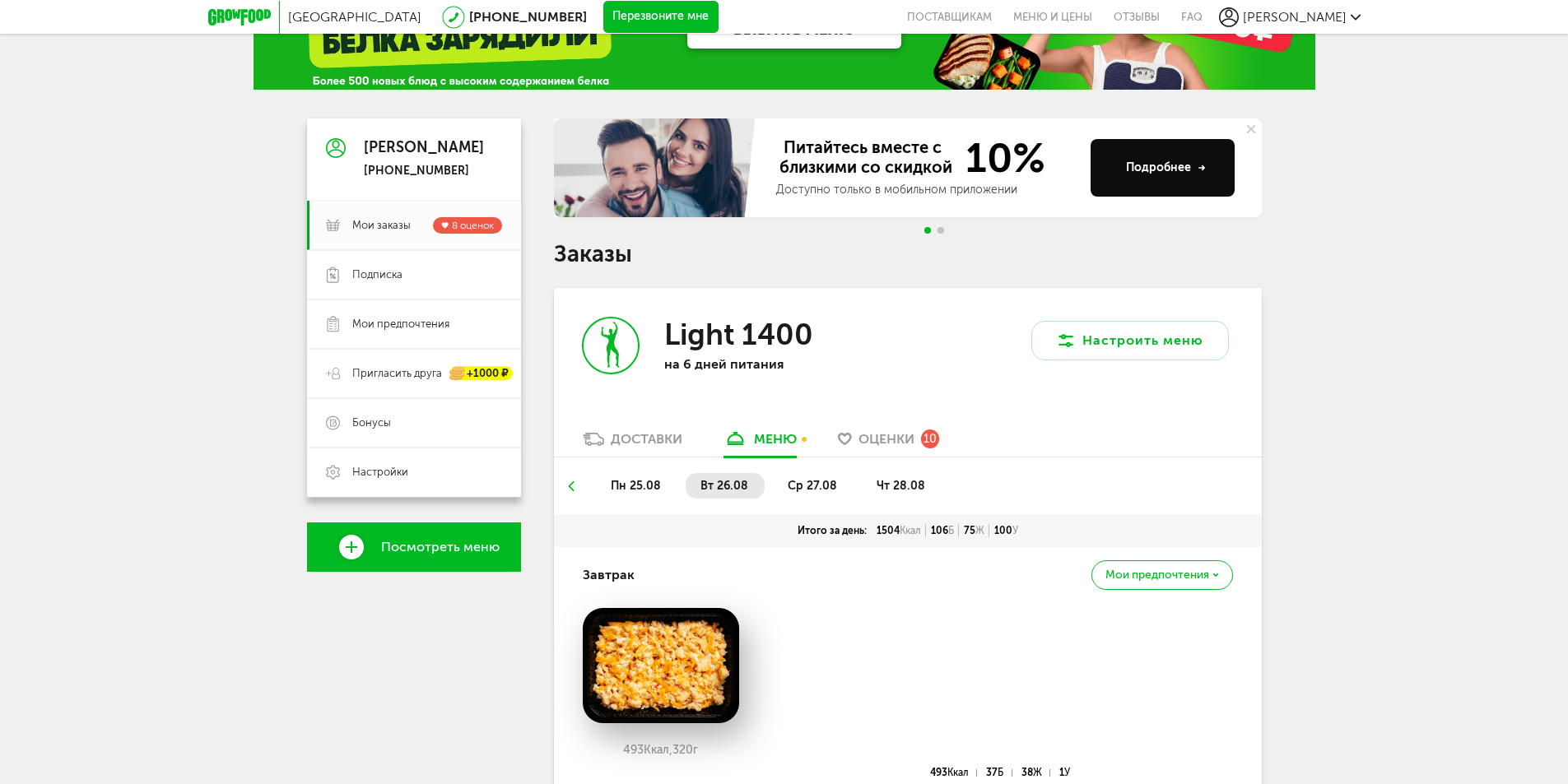
click at [887, 484] on span "чт 28.08" at bounding box center [901, 485] width 49 height 14
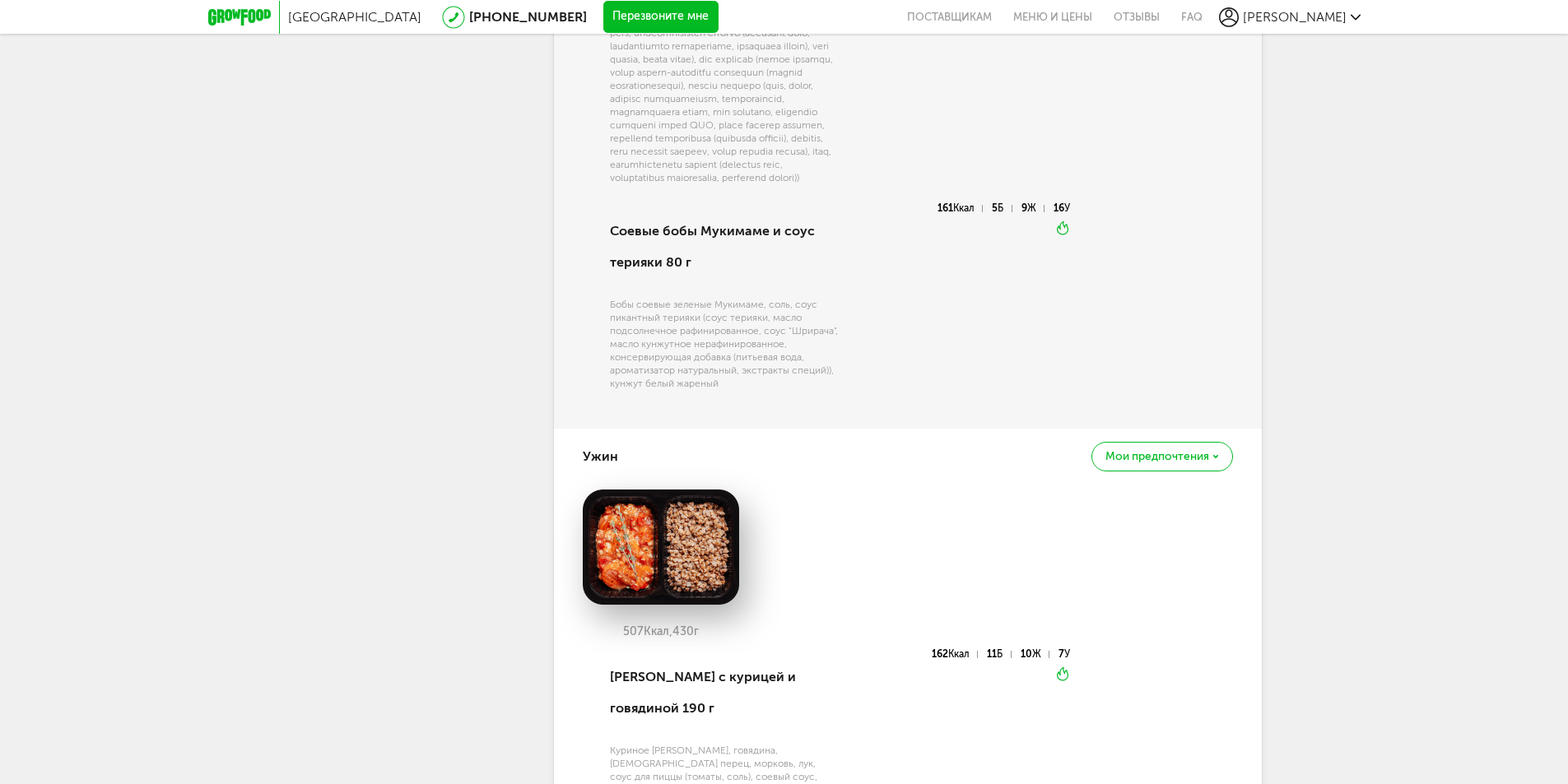
scroll to position [1393, 0]
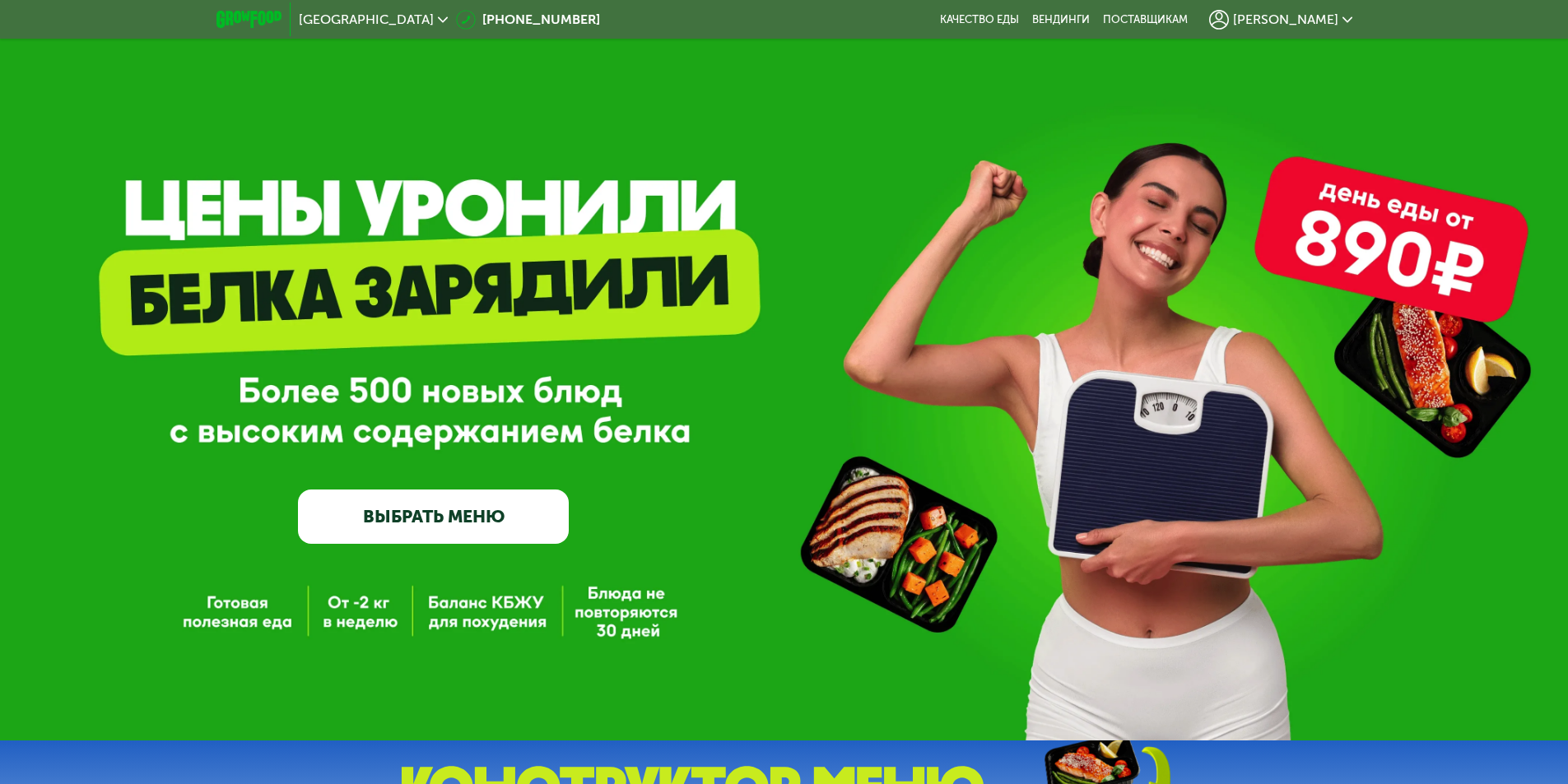
click at [1303, 23] on span "[PERSON_NAME]" at bounding box center [1285, 20] width 106 height 13
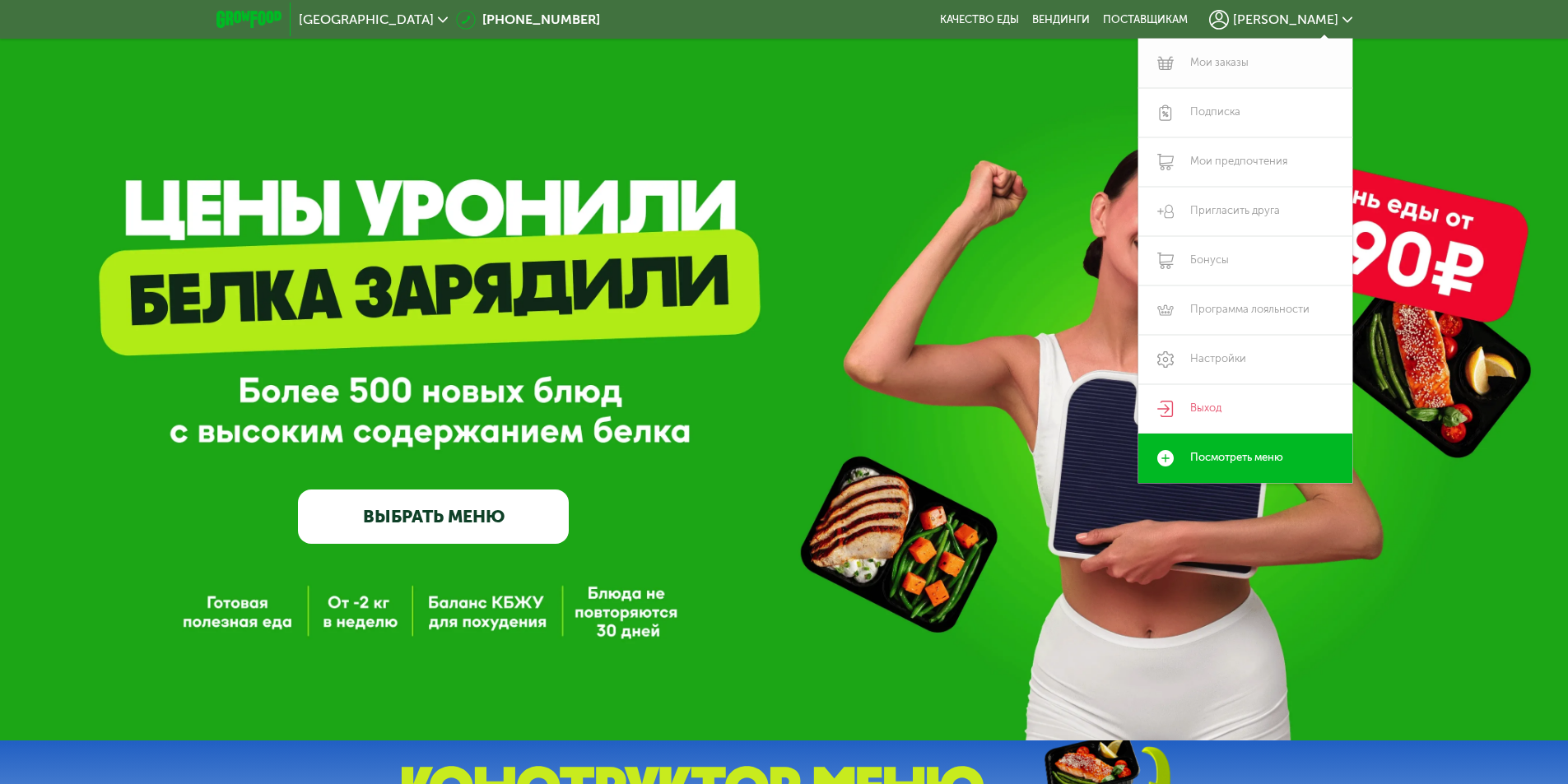
click at [1229, 58] on link "Мои заказы" at bounding box center [1245, 63] width 214 height 49
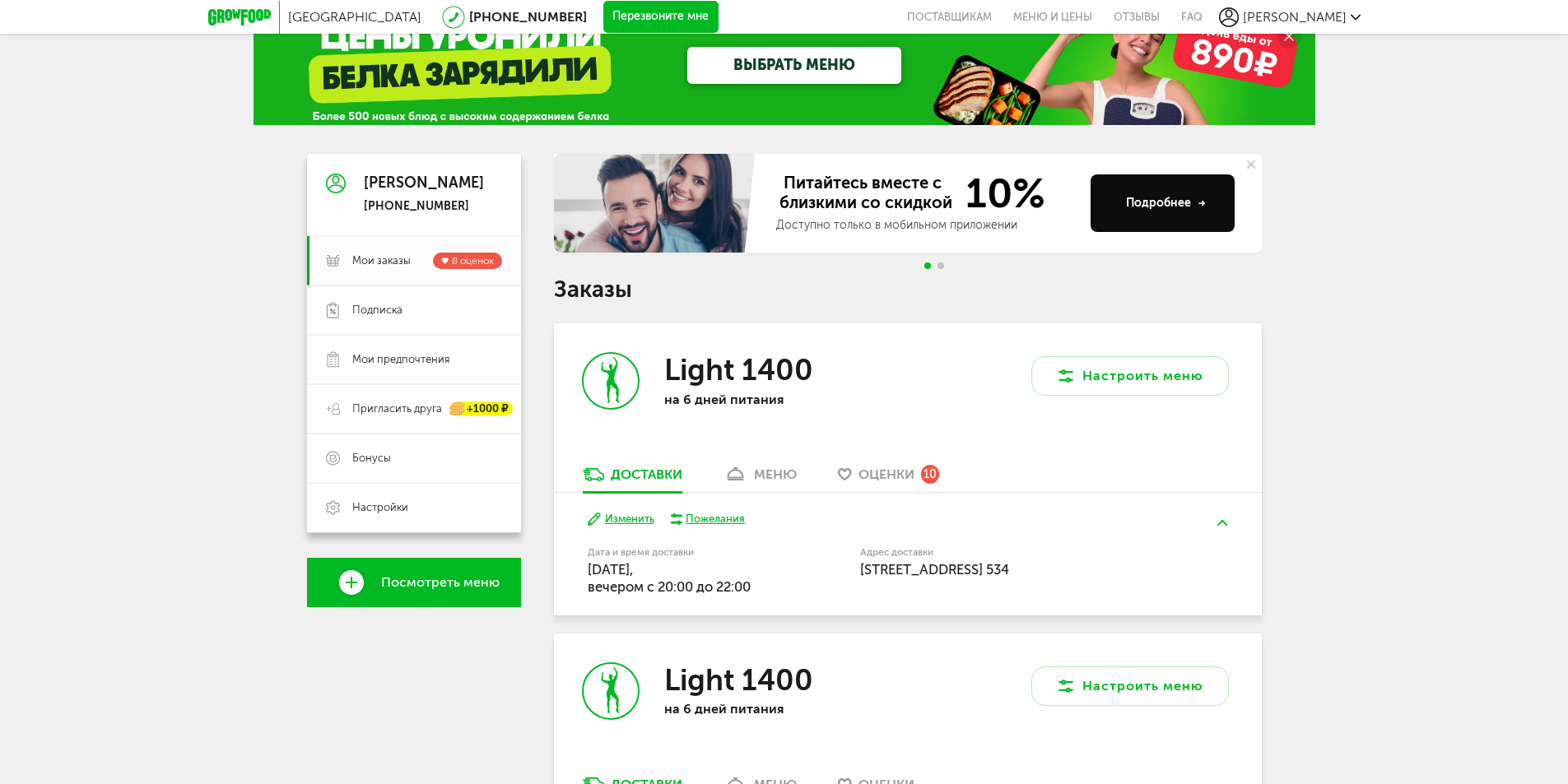
scroll to position [165, 0]
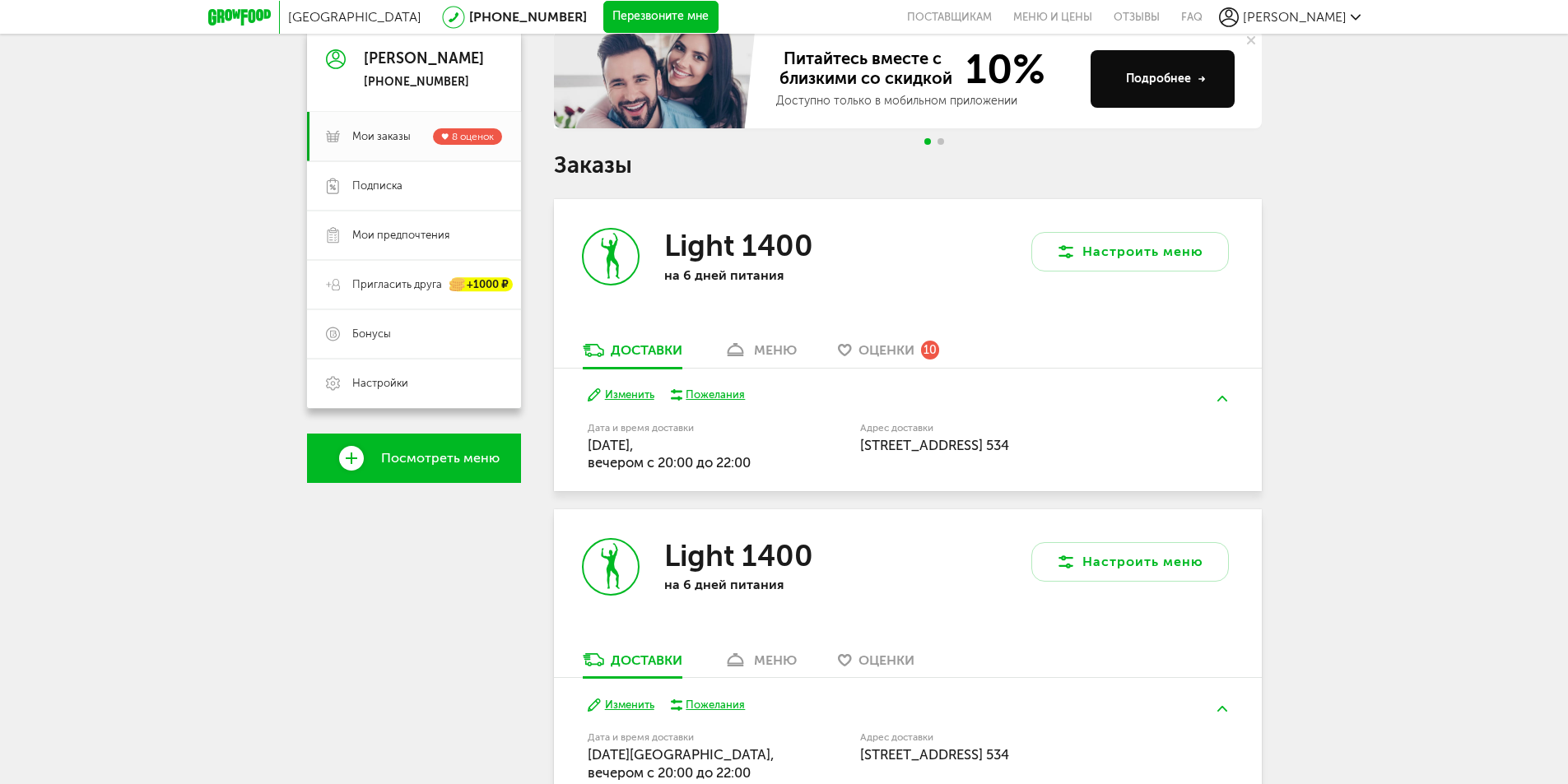
click at [733, 395] on div "Пожелания" at bounding box center [715, 395] width 59 height 15
